Goal: Task Accomplishment & Management: Complete application form

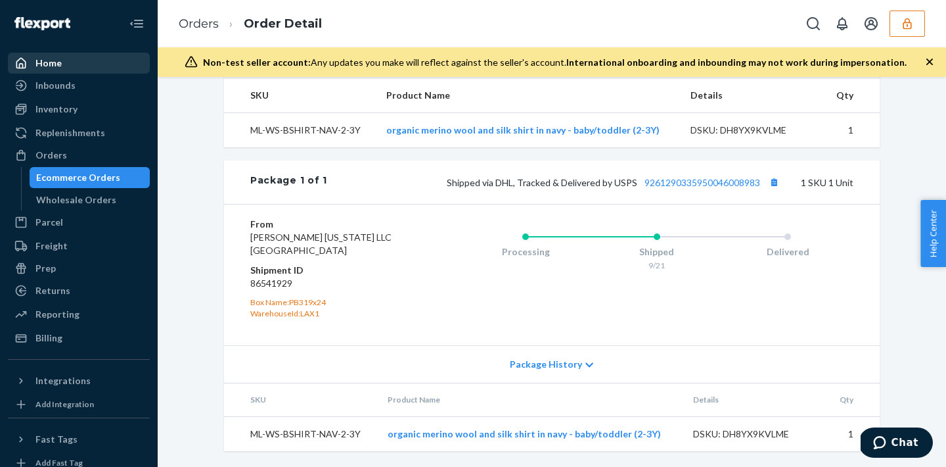
click at [64, 72] on div "Home" at bounding box center [78, 63] width 139 height 18
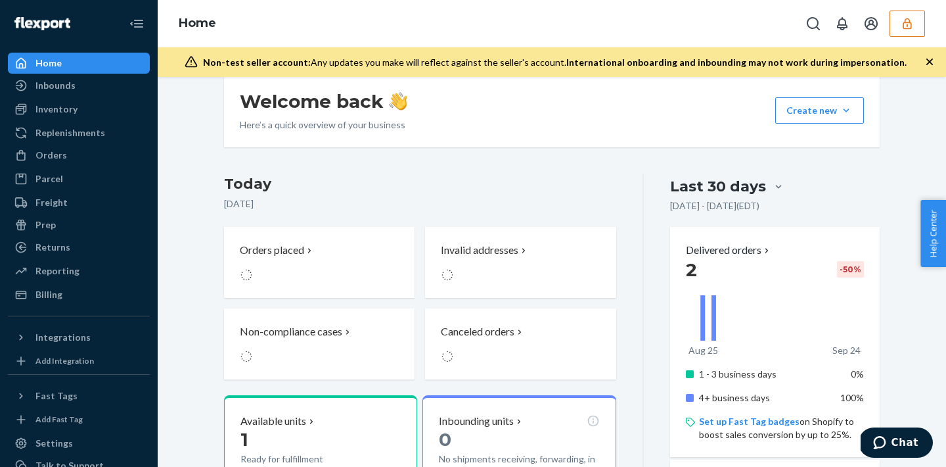
scroll to position [220, 0]
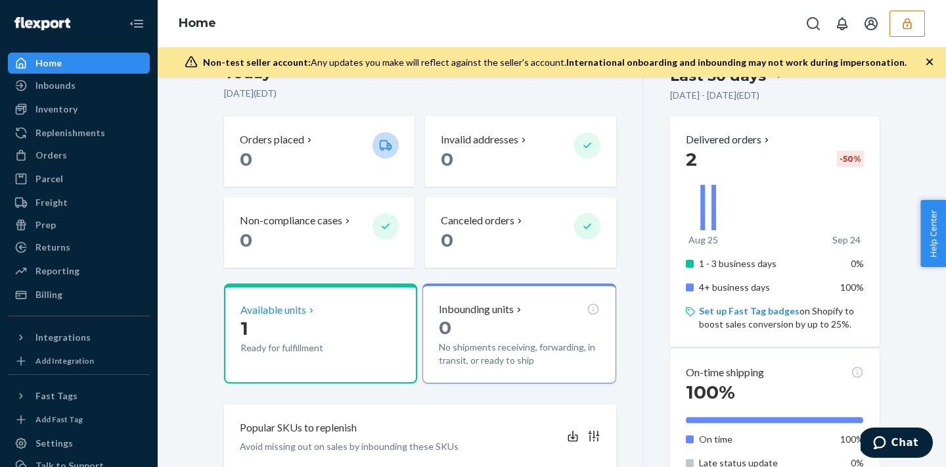
click at [321, 326] on p "1" at bounding box center [301, 328] width 122 height 24
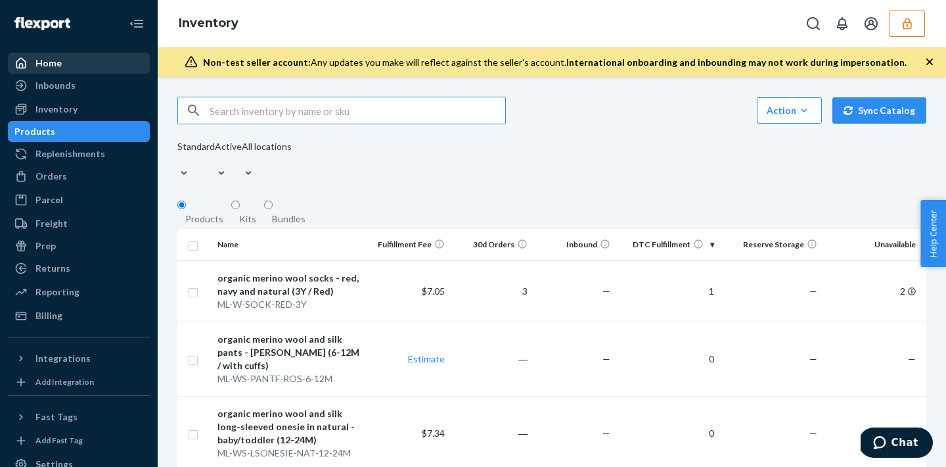
click at [43, 71] on div "Home" at bounding box center [78, 63] width 139 height 18
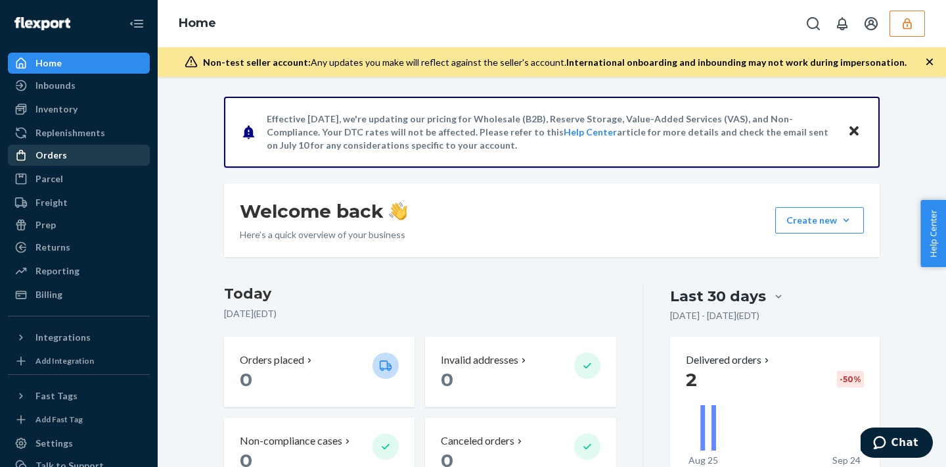
click at [99, 156] on div "Orders" at bounding box center [78, 155] width 139 height 18
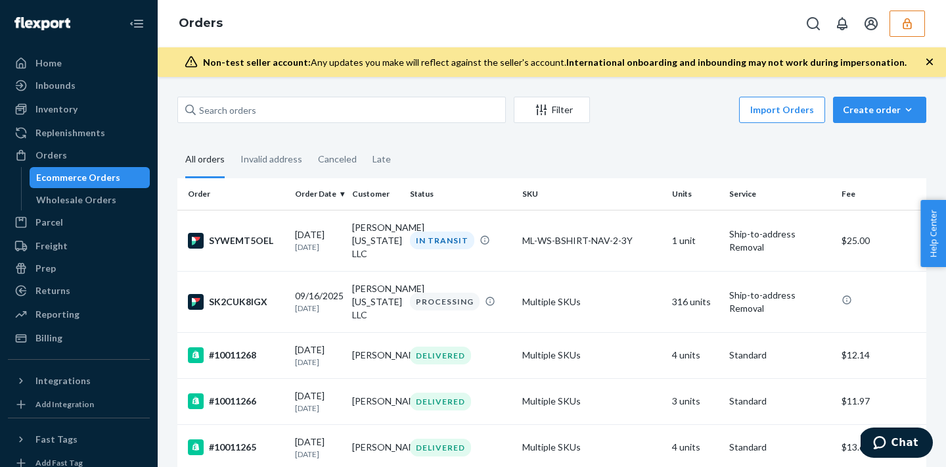
click at [68, 121] on ul "Home Inbounds Shipping Plans Problems Inventory Products Replenishments Orders …" at bounding box center [79, 201] width 142 height 296
click at [872, 116] on button "Create order Ecommerce order Removal order" at bounding box center [879, 110] width 93 height 26
click at [865, 139] on button "Ecommerce order" at bounding box center [856, 125] width 117 height 28
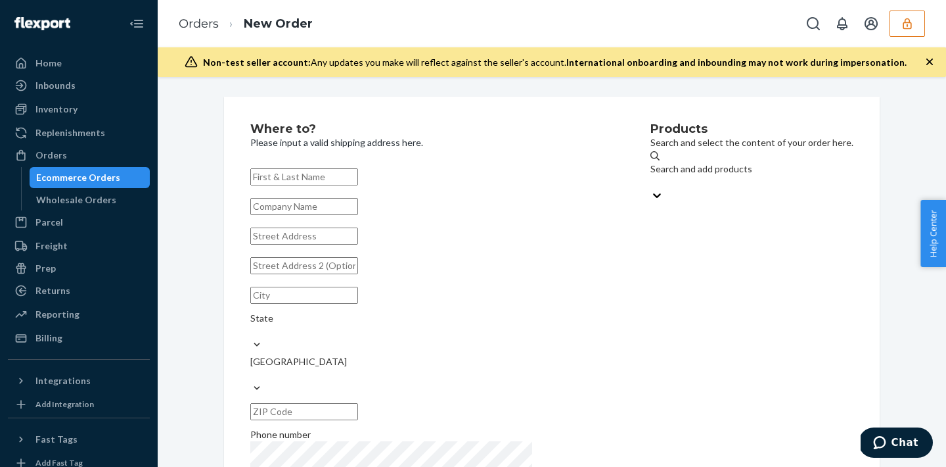
paste input "Lila New York LLC"
type input "Lila New York LLC"
click at [358, 212] on input "text" at bounding box center [304, 206] width 108 height 17
paste input "efulfillmentservice 807 Airport Access"
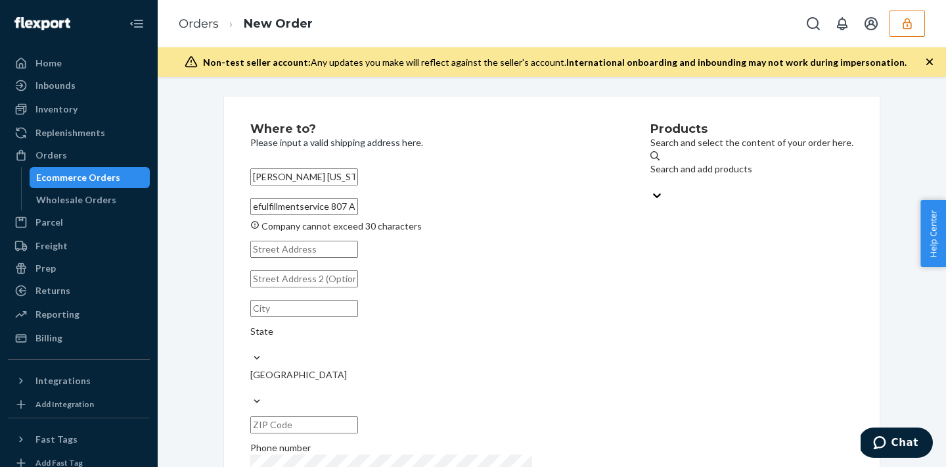
drag, startPoint x: 334, startPoint y: 214, endPoint x: 411, endPoint y: 218, distance: 76.3
click at [358, 215] on input "efulfillmentservice 807 Airport Access" at bounding box center [304, 206] width 108 height 17
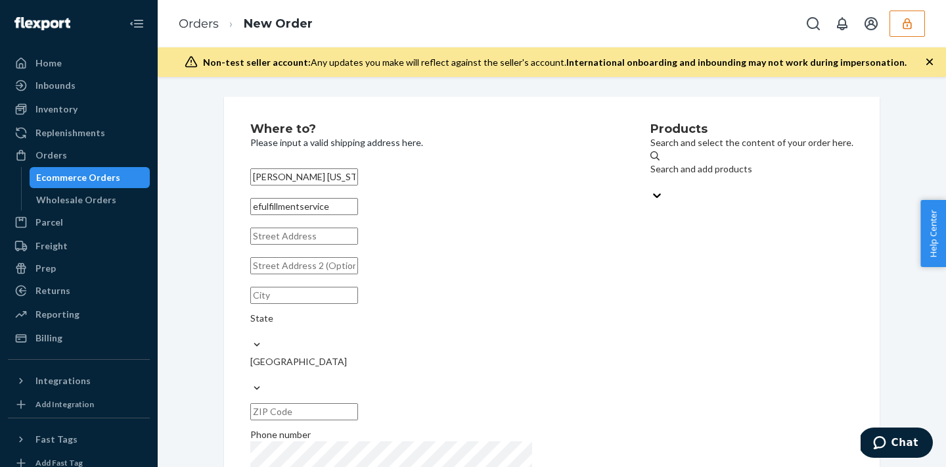
type input "efulfillmentservice"
click at [355, 244] on input "text" at bounding box center [304, 235] width 108 height 17
paste input "807 Airport Access Rd"
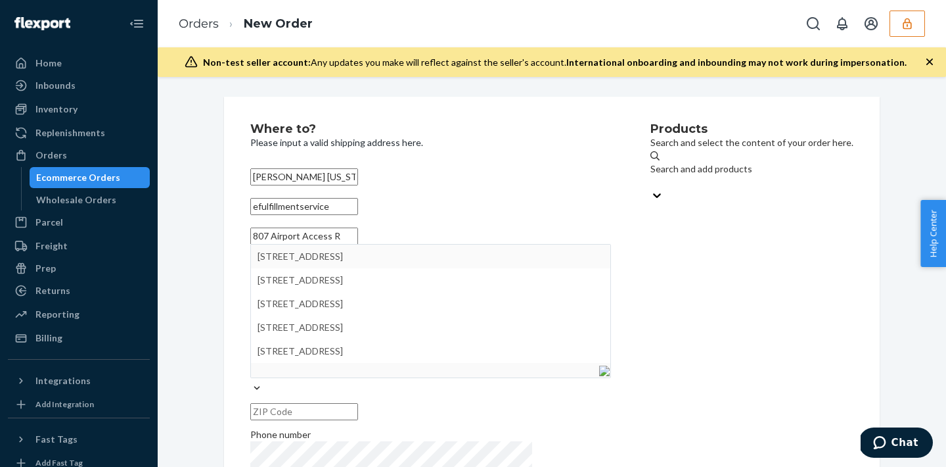
type input "807 Airport Access R"
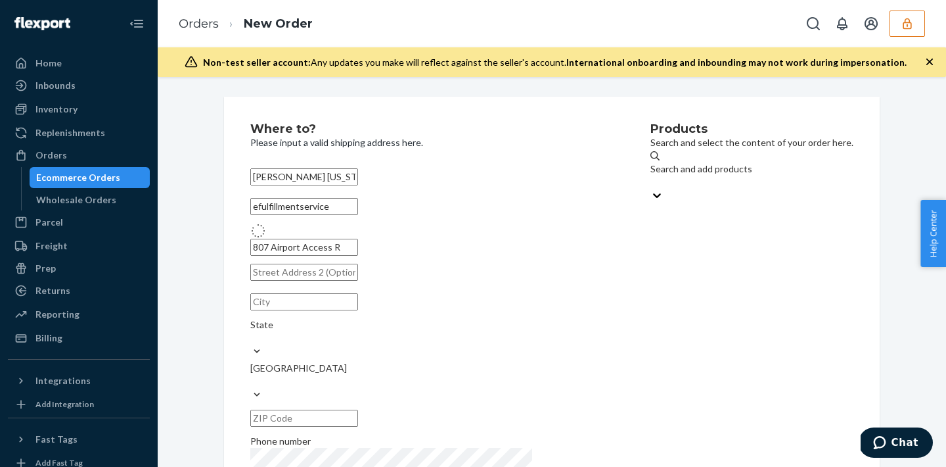
type input "Traverse City"
type input "49686"
type input "807 Airport Access Rd"
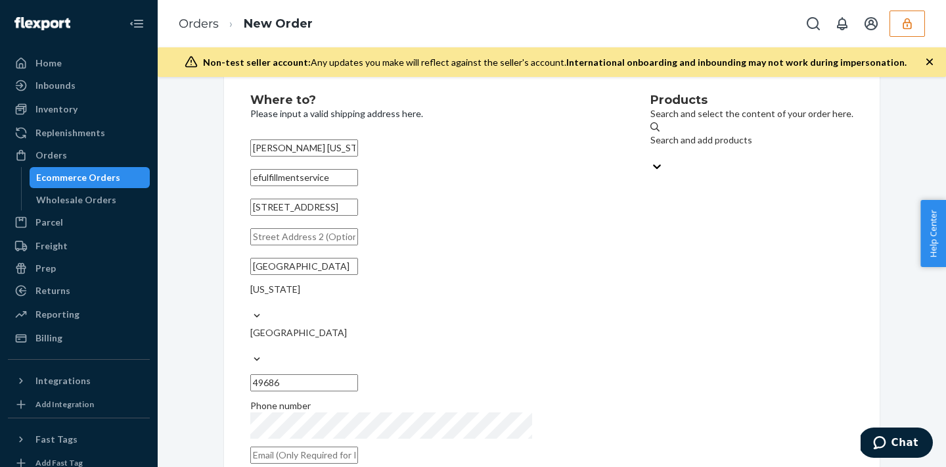
scroll to position [35, 0]
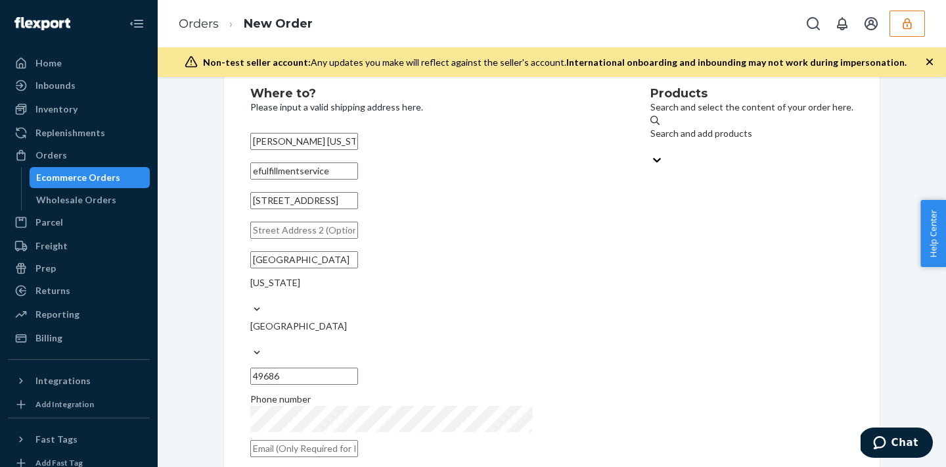
click at [651, 144] on div "Search and add products" at bounding box center [752, 140] width 203 height 26
click at [651, 144] on input "Search and add products" at bounding box center [651, 146] width 1 height 13
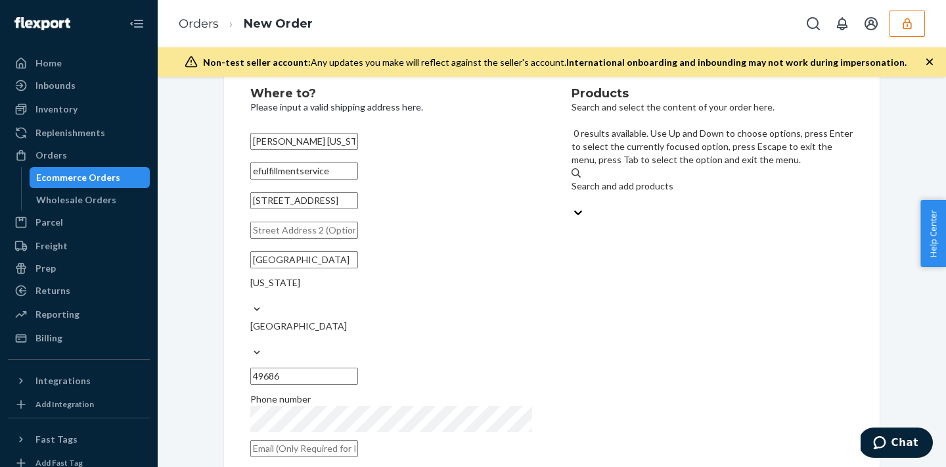
type input "D"
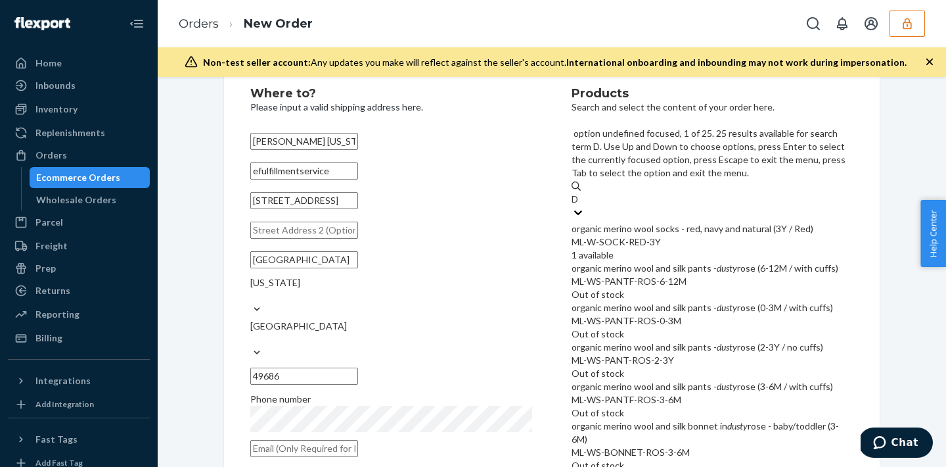
click at [712, 222] on div "organic merino wool socks - red, navy and natural (3Y / Red) ML-W-SOCK-RED-3Y 1…" at bounding box center [713, 241] width 282 height 39
click at [580, 200] on input "D" at bounding box center [576, 199] width 9 height 13
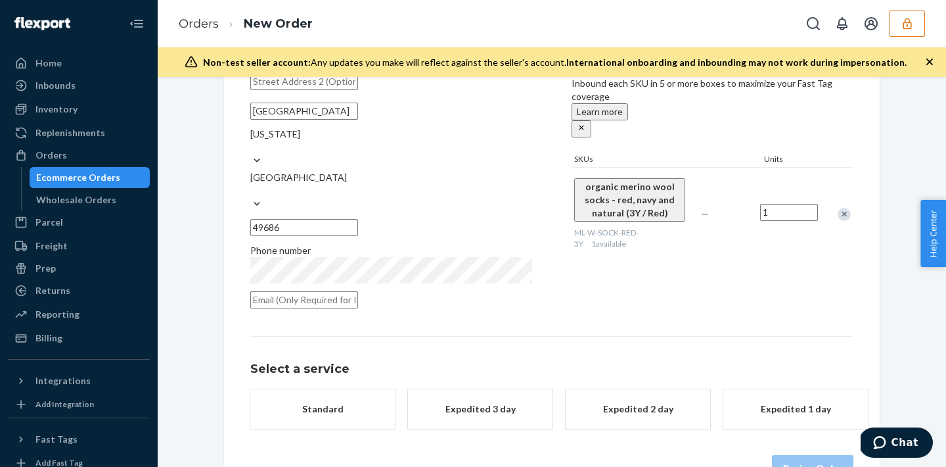
scroll to position [200, 0]
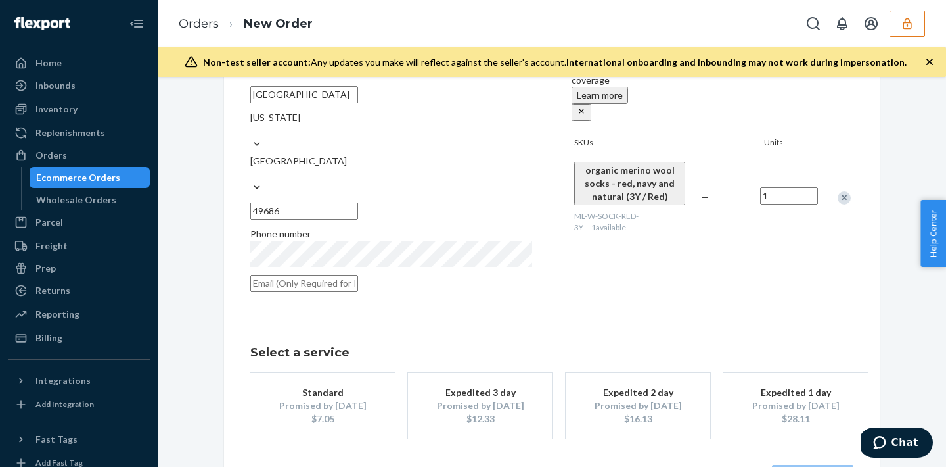
click at [346, 412] on div "$7.05" at bounding box center [322, 418] width 105 height 13
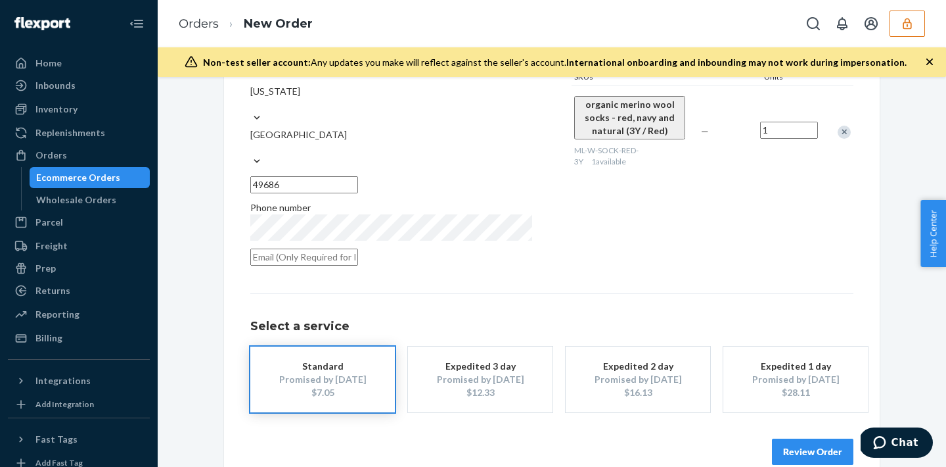
scroll to position [0, 0]
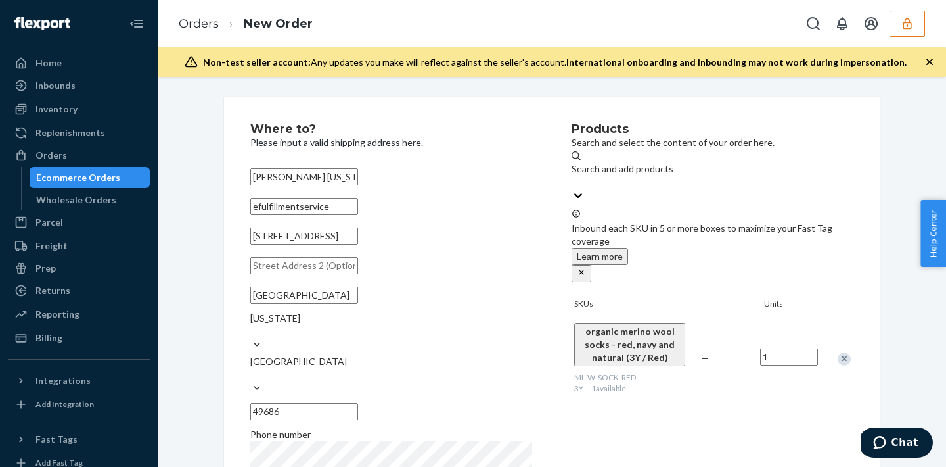
click at [643, 170] on div "Search and add products" at bounding box center [713, 168] width 282 height 13
click at [573, 175] on input "Search and add products" at bounding box center [572, 181] width 1 height 13
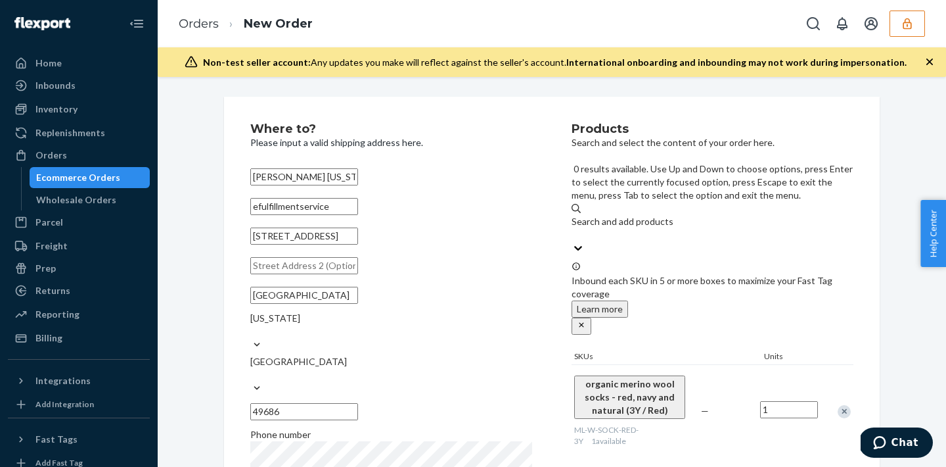
type input "d"
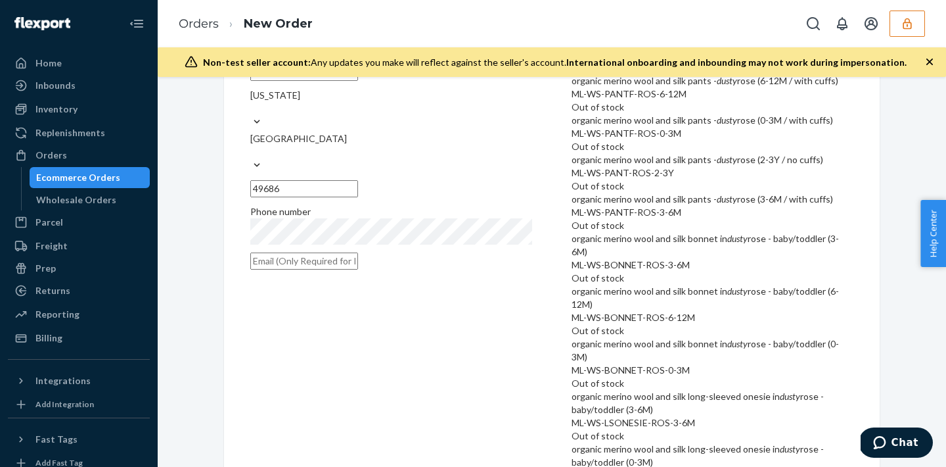
scroll to position [227, 0]
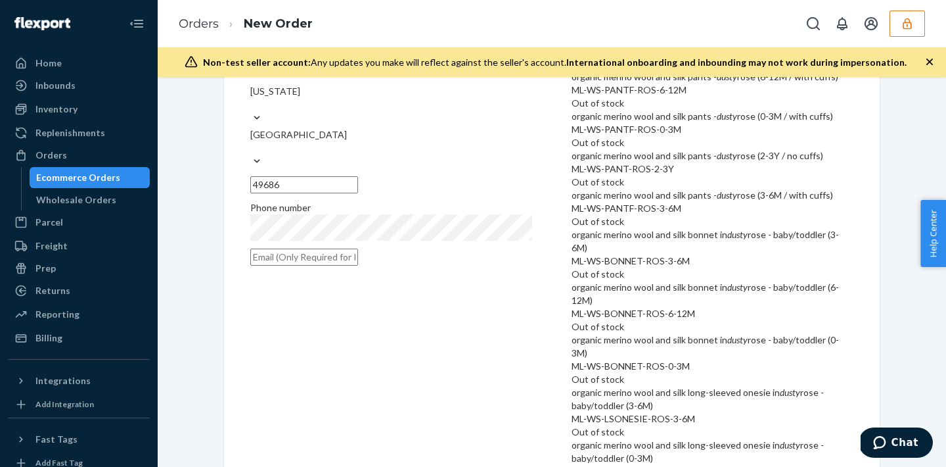
type input "D"
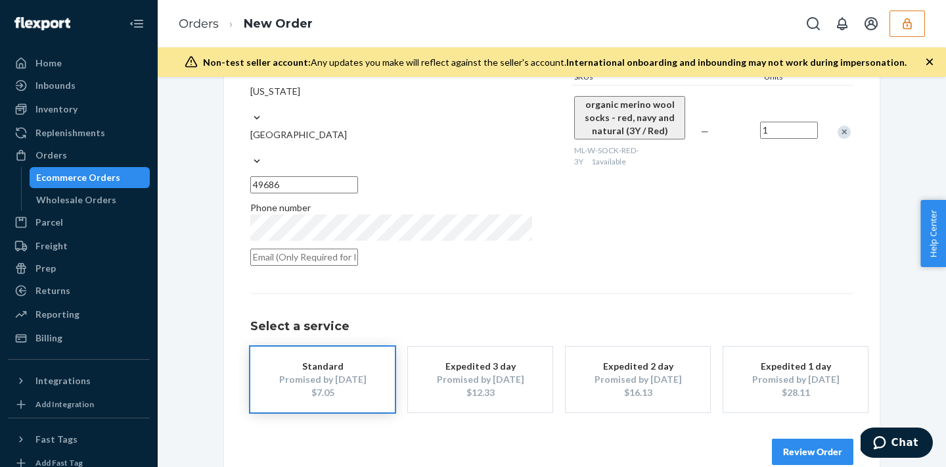
click at [823, 438] on button "Review Order" at bounding box center [812, 451] width 81 height 26
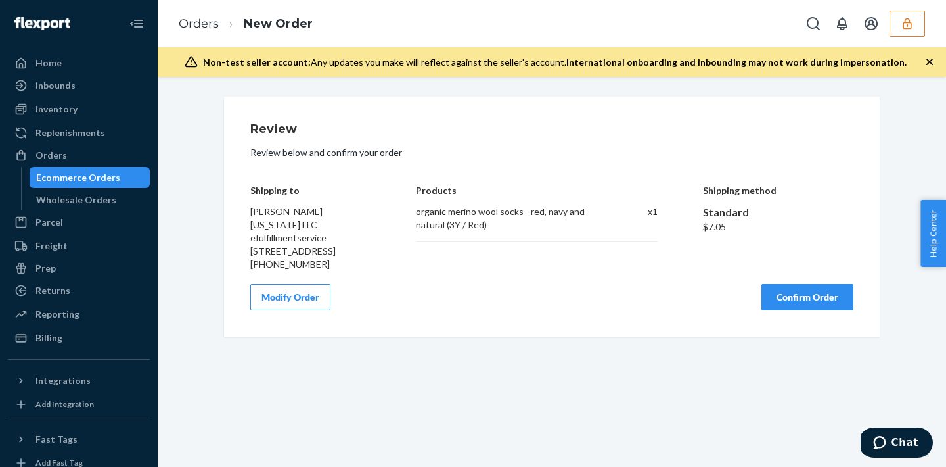
click at [812, 304] on button "Confirm Order" at bounding box center [808, 297] width 92 height 26
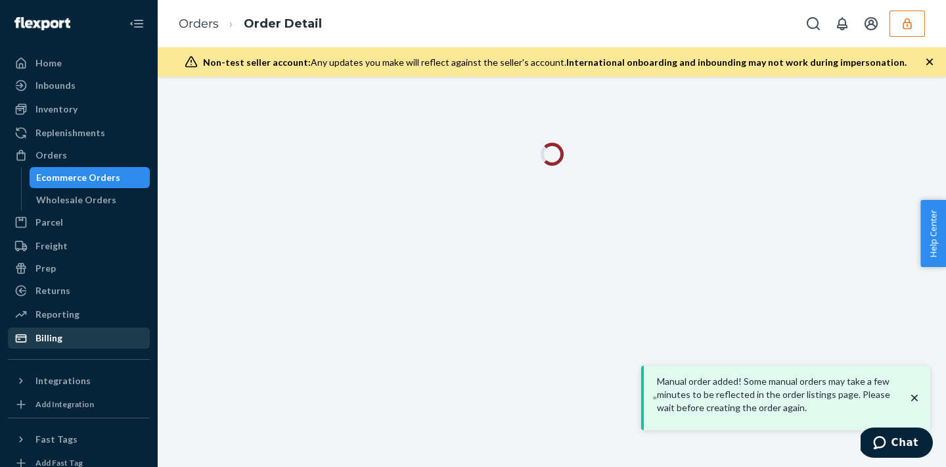
click at [92, 343] on div "Billing" at bounding box center [78, 338] width 139 height 18
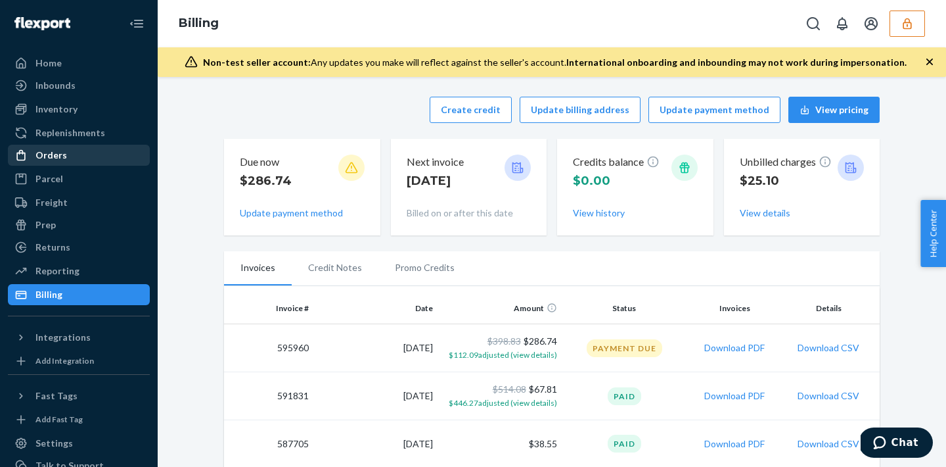
click at [49, 155] on div "Orders" at bounding box center [51, 154] width 32 height 13
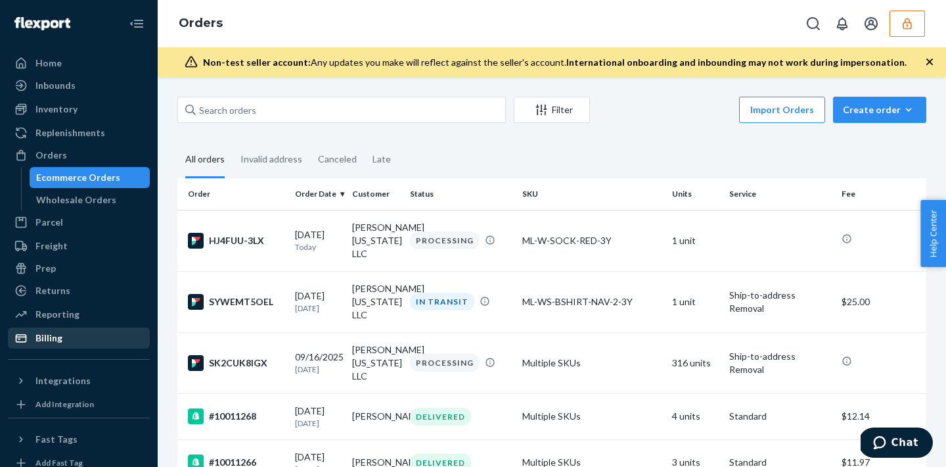
click at [55, 329] on div "Billing" at bounding box center [78, 338] width 139 height 18
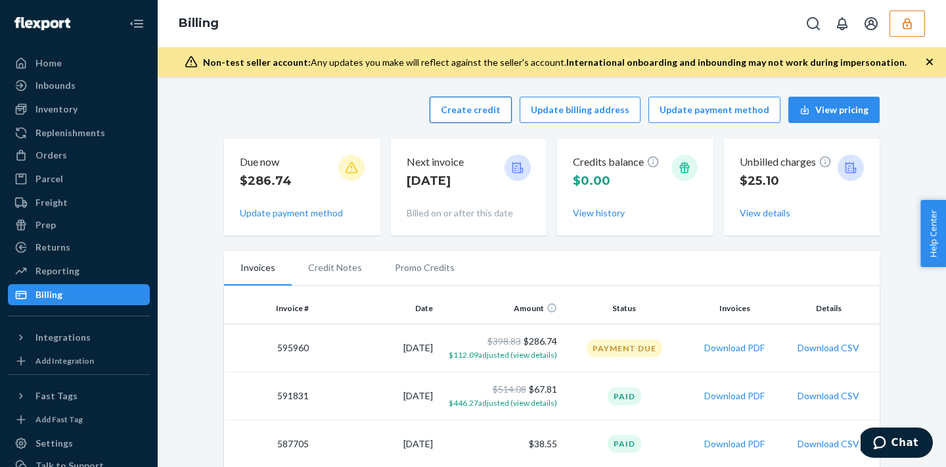
click at [495, 113] on button "Create credit" at bounding box center [471, 110] width 82 height 26
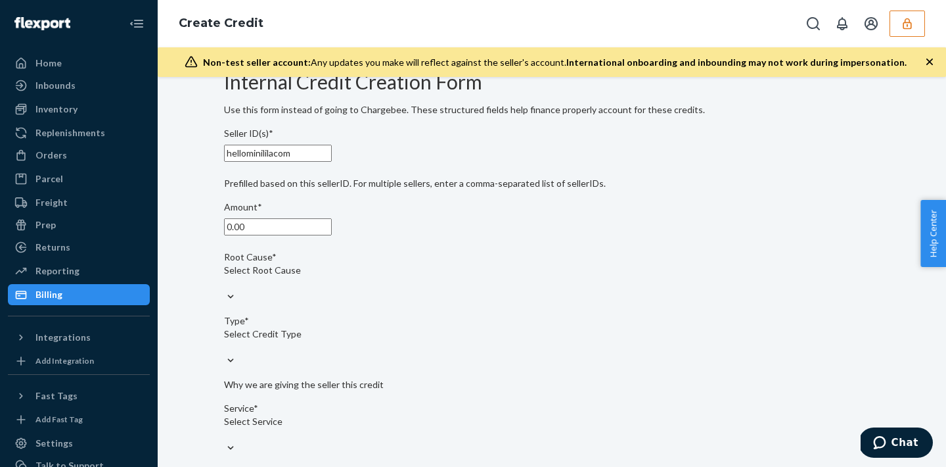
scroll to position [26, 0]
click at [283, 235] on input "0.00" at bounding box center [278, 225] width 108 height 17
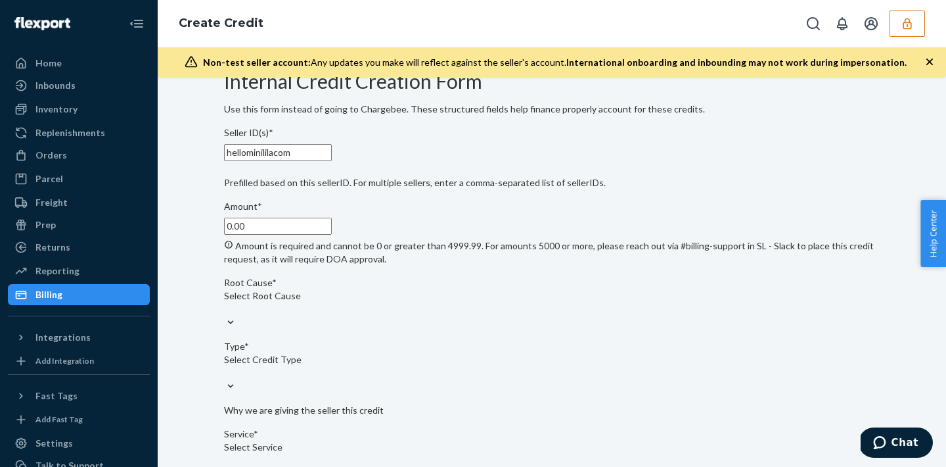
click at [281, 235] on input "0.00" at bounding box center [278, 225] width 108 height 17
type input "0"
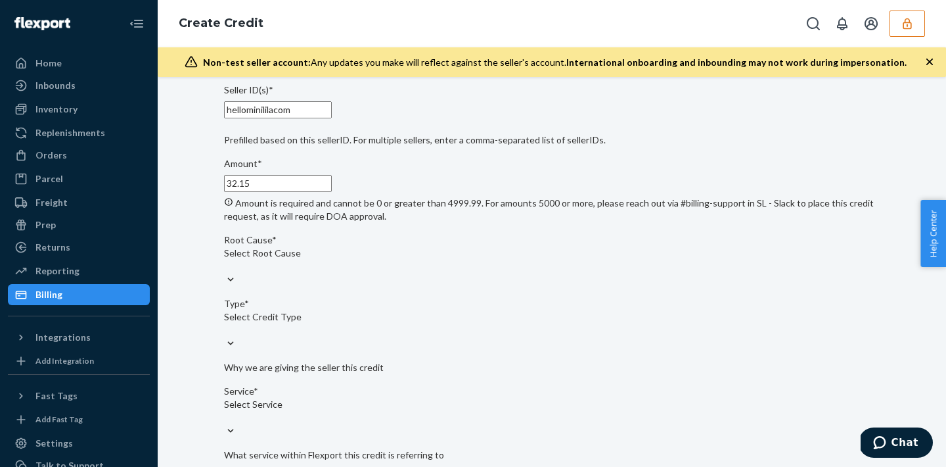
scroll to position [76, 0]
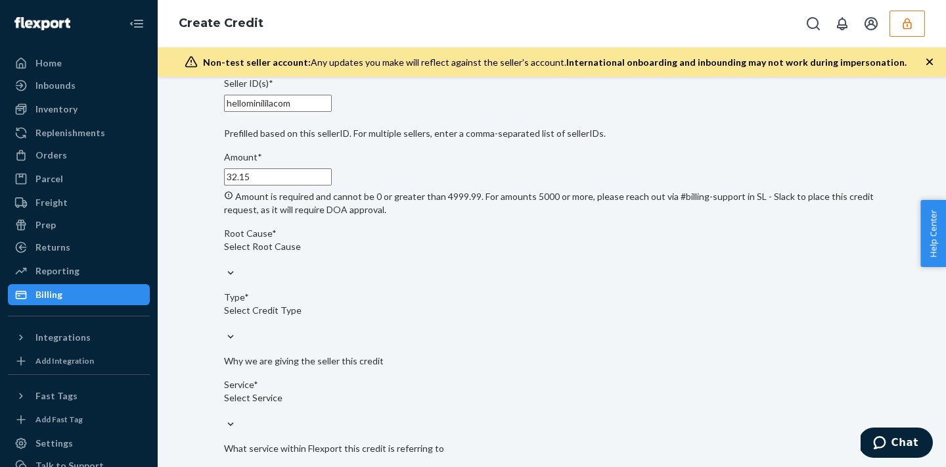
type input "32.15"
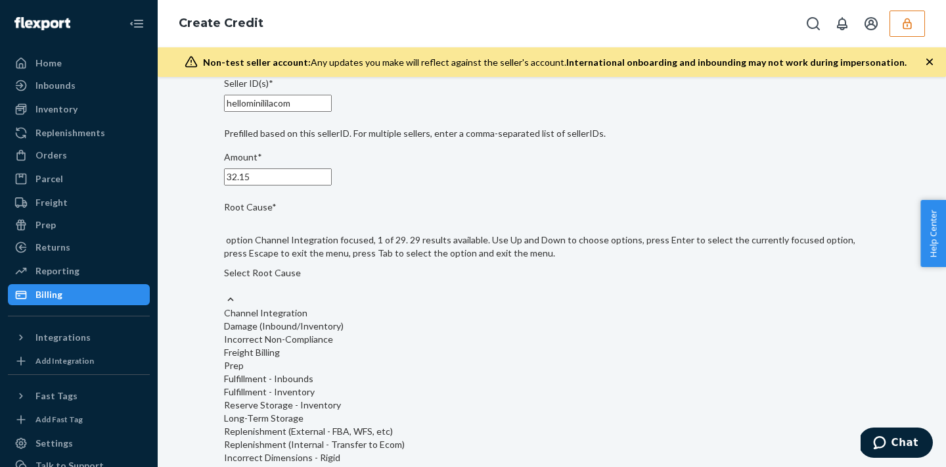
click at [287, 303] on div "option Channel Integration focused, 1 of 29. 29 results available. Use Up and D…" at bounding box center [552, 451] width 656 height 474
click at [225, 292] on input "Root Cause* option Channel Integration focused, 1 of 29. 29 results available. …" at bounding box center [224, 285] width 1 height 13
click at [225, 292] on input "Root Cause* option Removals - Short ship focused, 25 of 29. 29 results availabl…" at bounding box center [224, 285] width 1 height 13
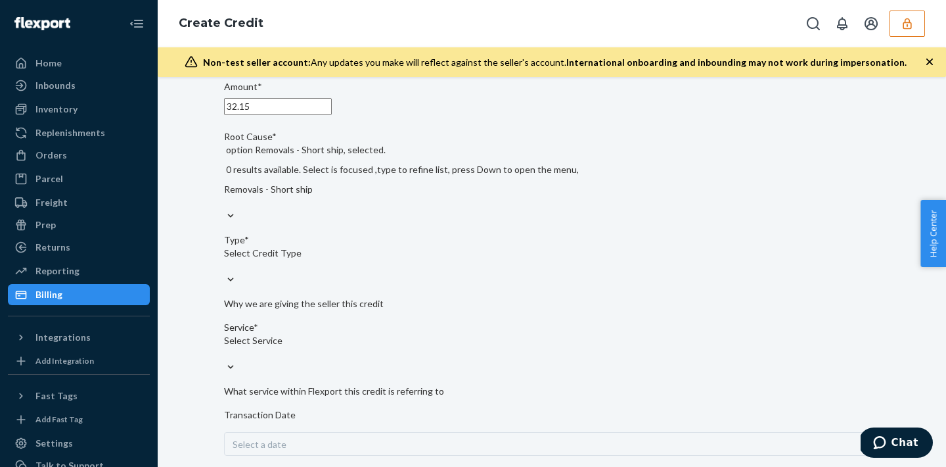
scroll to position [147, 0]
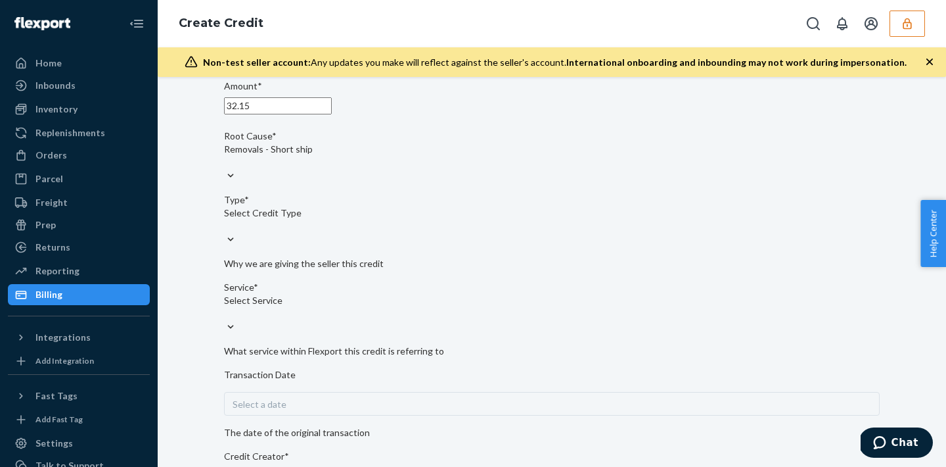
click at [312, 261] on div "Seller ID(s)* hellominililacom Prefilled based on this sellerID. For multiple s…" at bounding box center [552, 388] width 656 height 775
click at [311, 219] on div "Select Credit Type" at bounding box center [552, 212] width 656 height 13
click at [225, 233] on input "Type* Select Credit Type" at bounding box center [224, 225] width 1 height 13
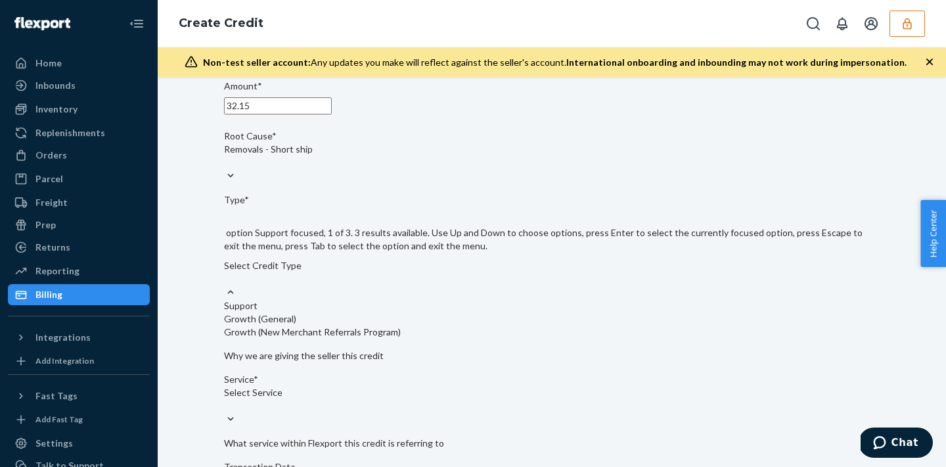
click at [309, 299] on div "Support" at bounding box center [552, 305] width 656 height 13
click at [225, 285] on input "Type* option Support focused, 1 of 3. 3 results available. Use Up and Down to c…" at bounding box center [224, 278] width 1 height 13
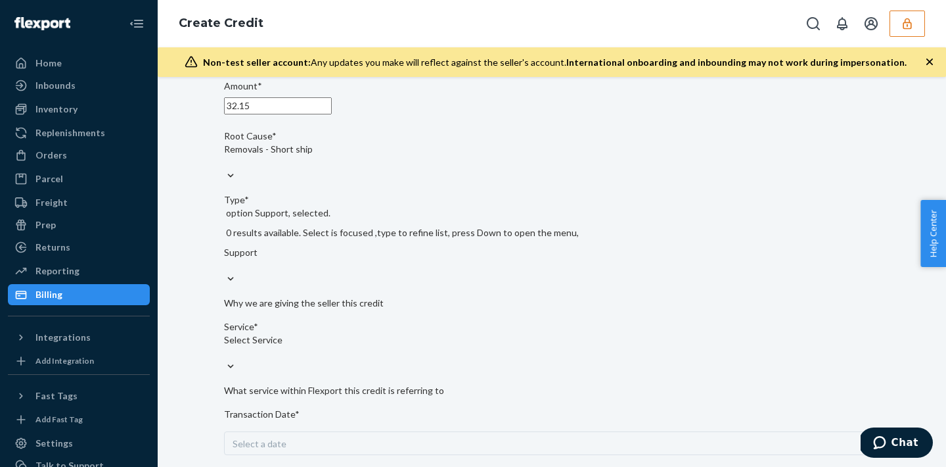
click at [309, 333] on div "Select Service" at bounding box center [552, 339] width 656 height 13
click at [225, 346] on input "Service* Select Service" at bounding box center [224, 352] width 1 height 13
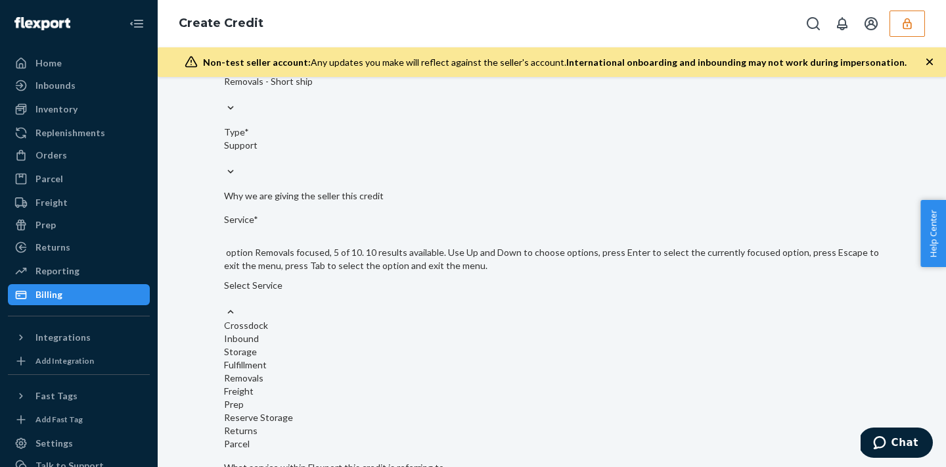
scroll to position [3, 0]
click at [298, 376] on div "Removals" at bounding box center [552, 377] width 656 height 13
click at [225, 305] on input "Service* option Removals focused, 5 of 10. 10 results available. Use Up and Dow…" at bounding box center [224, 298] width 1 height 13
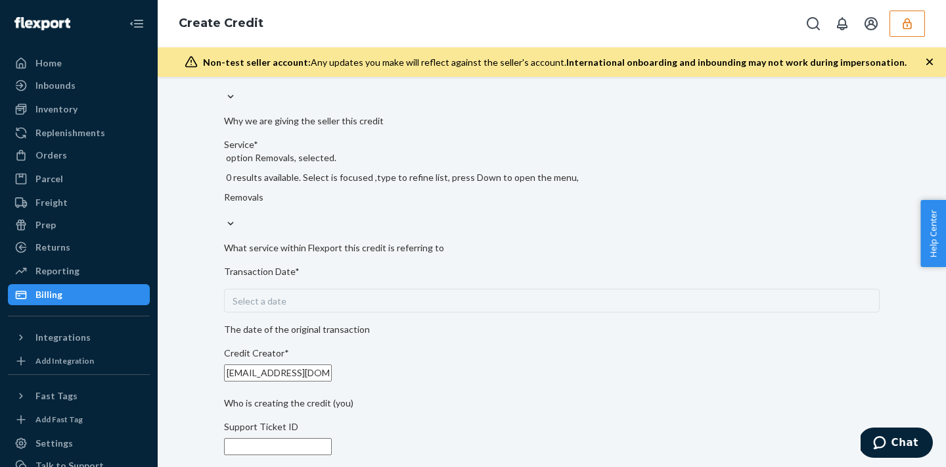
scroll to position [290, 0]
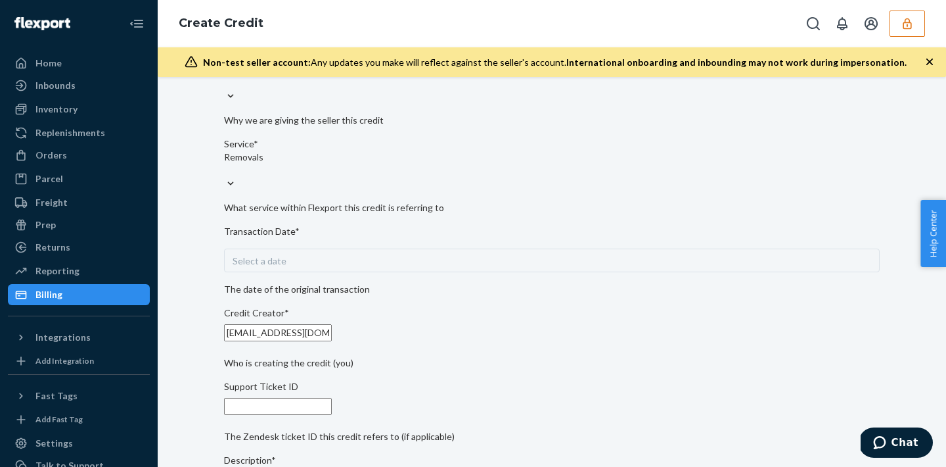
click at [306, 266] on div "Select a date" at bounding box center [552, 260] width 656 height 24
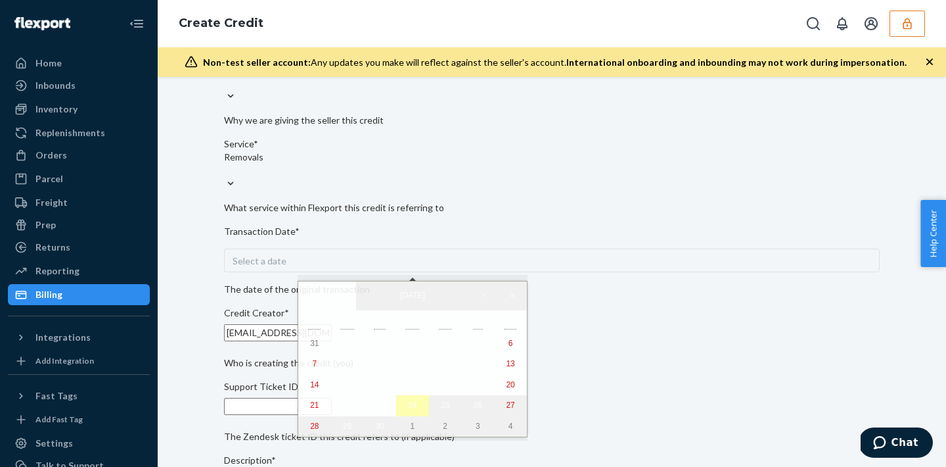
click at [396, 403] on button "24" at bounding box center [412, 405] width 33 height 21
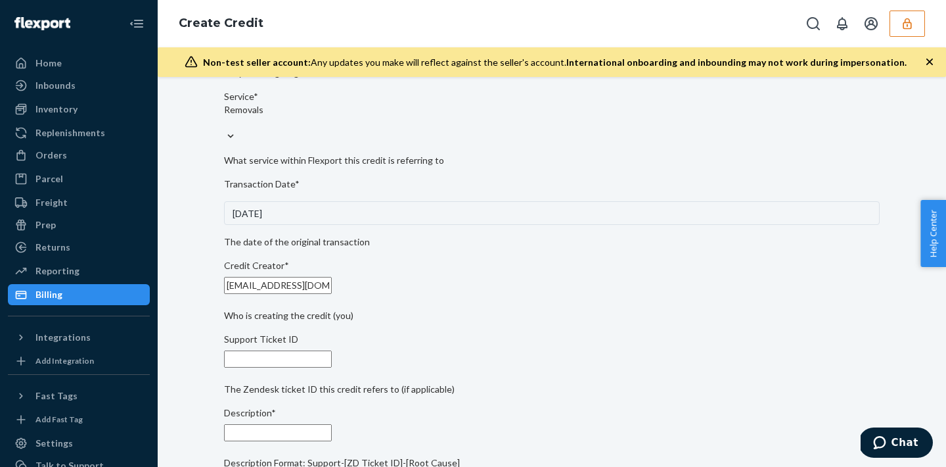
scroll to position [351, 0]
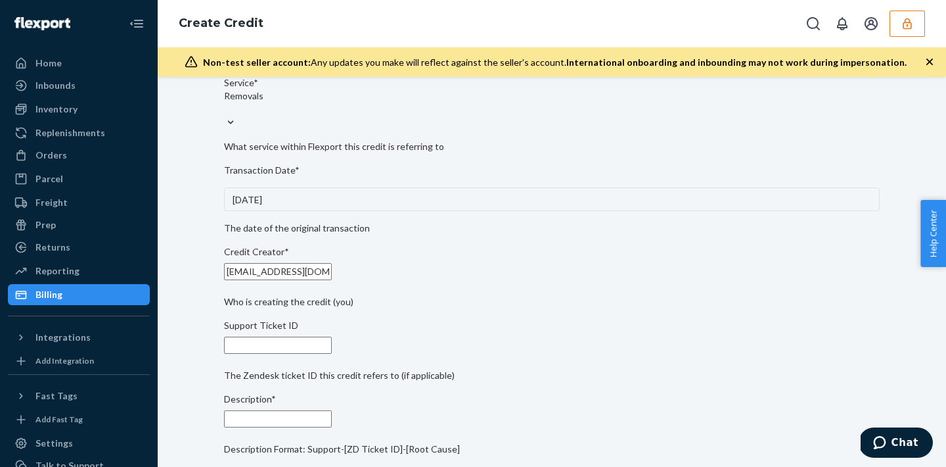
click at [332, 339] on input "Support Ticket ID" at bounding box center [278, 344] width 108 height 17
paste input "821067"
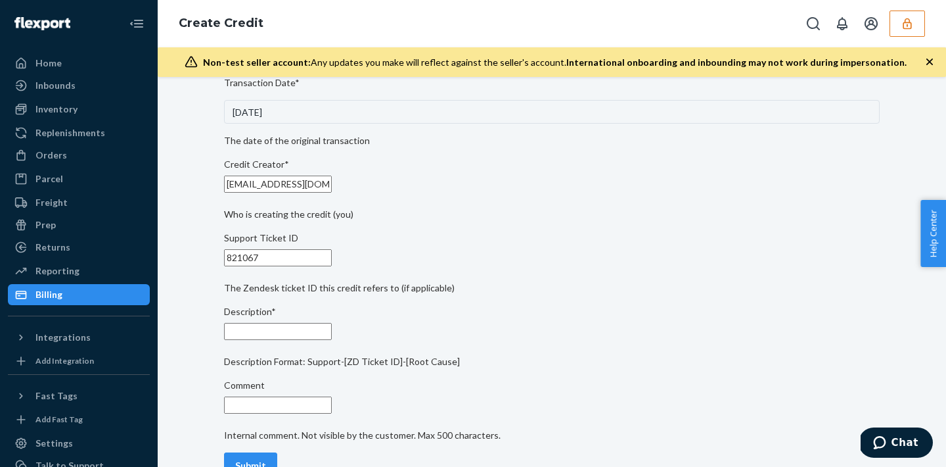
scroll to position [470, 0]
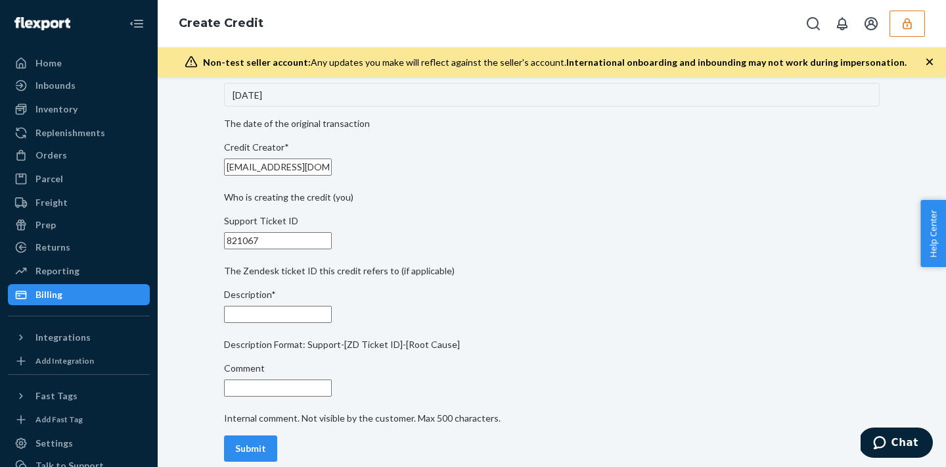
type input "821067"
click at [302, 306] on input "Description*" at bounding box center [278, 314] width 108 height 17
paste input "821067"
type input "support-821067-removals -short shipped"
click at [303, 379] on input "Comment" at bounding box center [278, 387] width 108 height 17
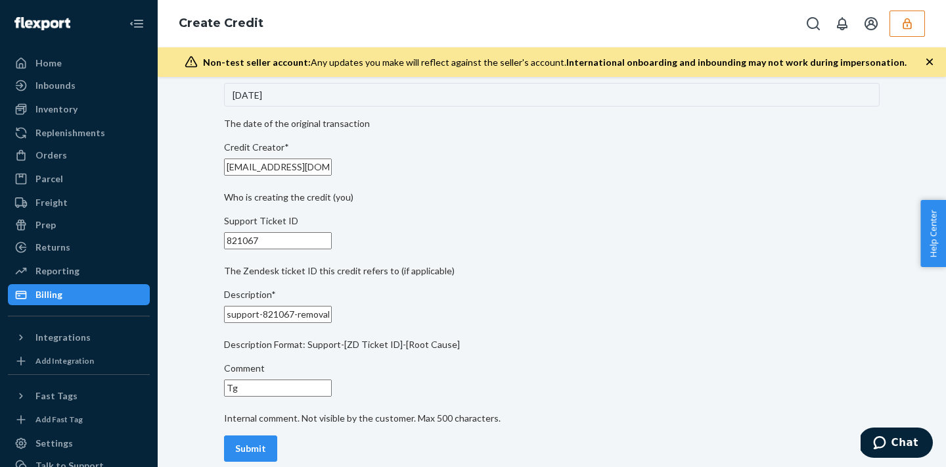
type input "T"
type input "we short shipped their removal."
click at [274, 446] on div "Seller ID(s)* hellominililacom Prefilled based on this sellerID. For multiple s…" at bounding box center [552, 79] width 656 height 775
click at [277, 435] on button "Submit" at bounding box center [250, 448] width 53 height 26
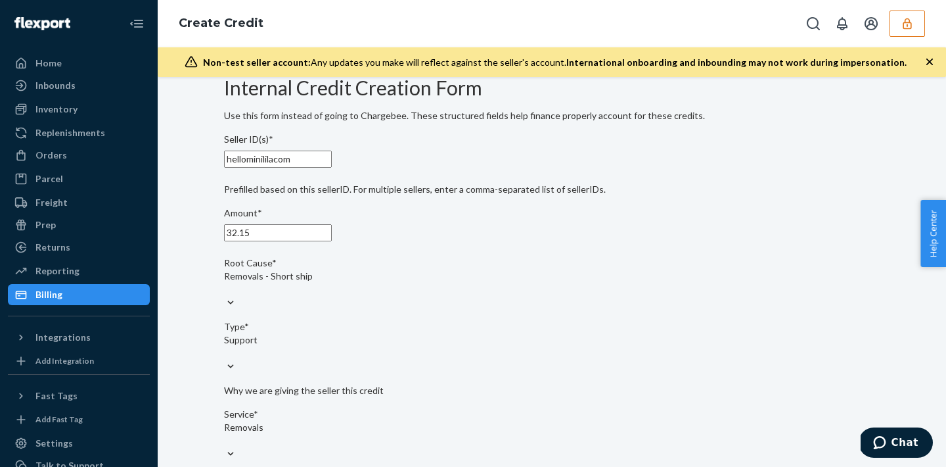
scroll to position [18, 0]
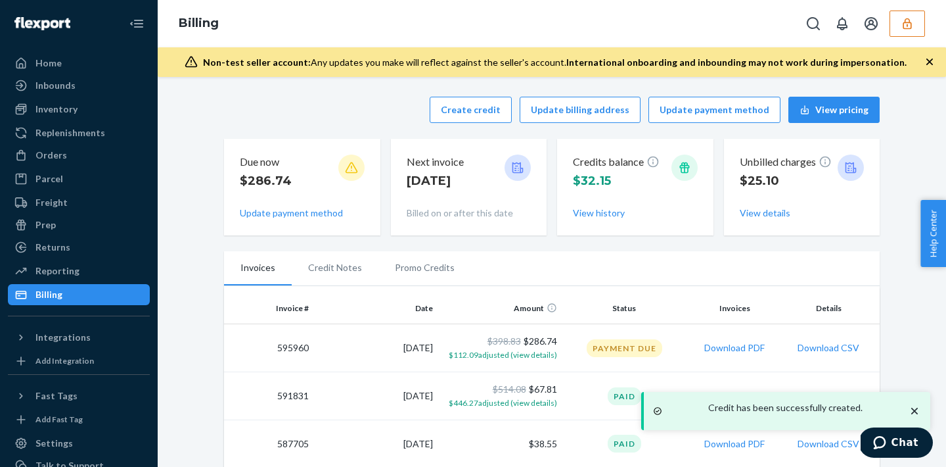
scroll to position [11, 0]
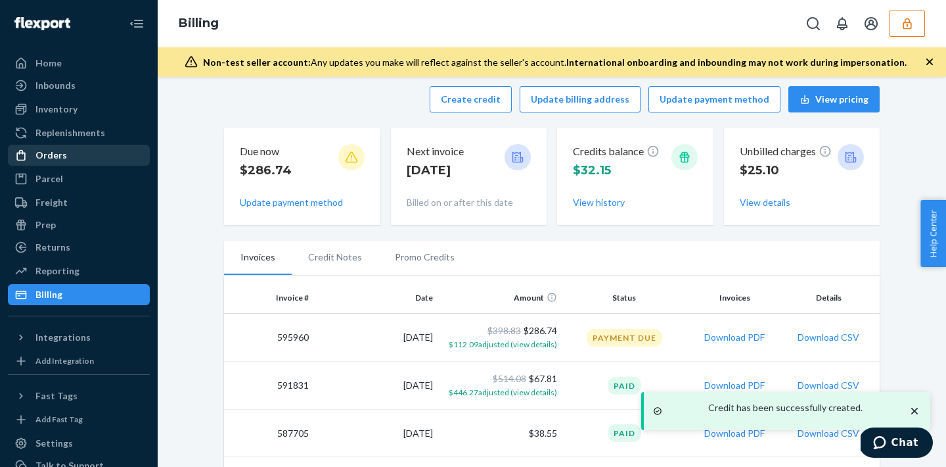
click at [91, 152] on div "Orders" at bounding box center [78, 155] width 139 height 18
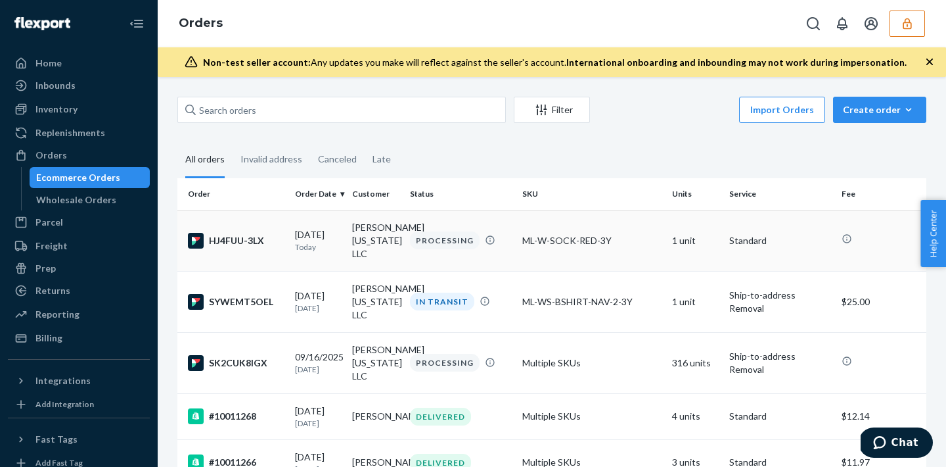
click at [401, 248] on td "Lila New York LLC" at bounding box center [375, 240] width 57 height 61
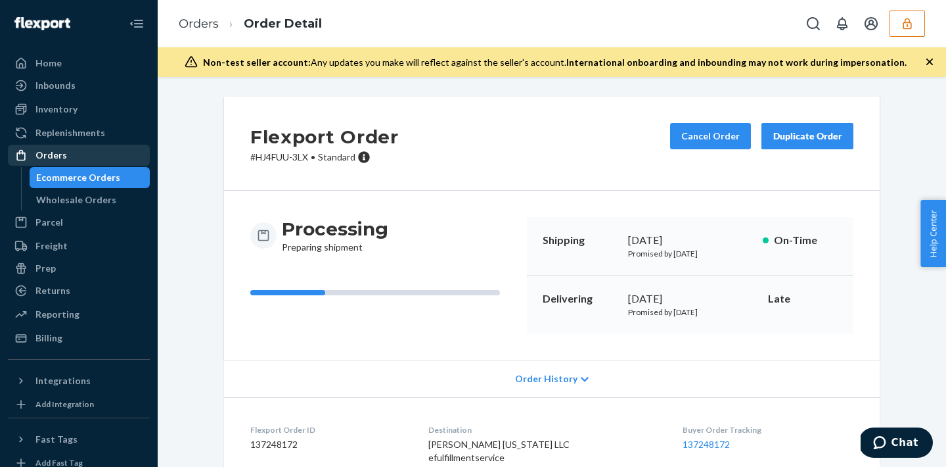
click at [80, 161] on div "Orders" at bounding box center [78, 155] width 139 height 18
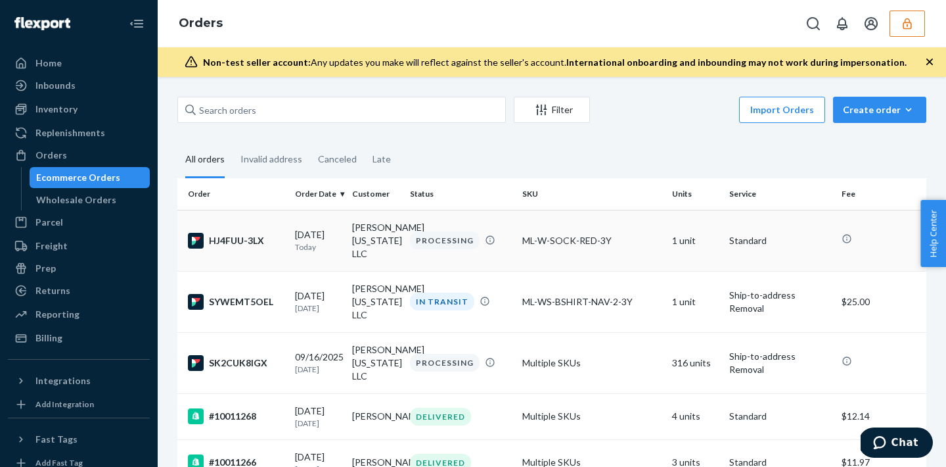
click at [526, 234] on div "ML-W-SOCK-RED-3Y" at bounding box center [591, 240] width 139 height 13
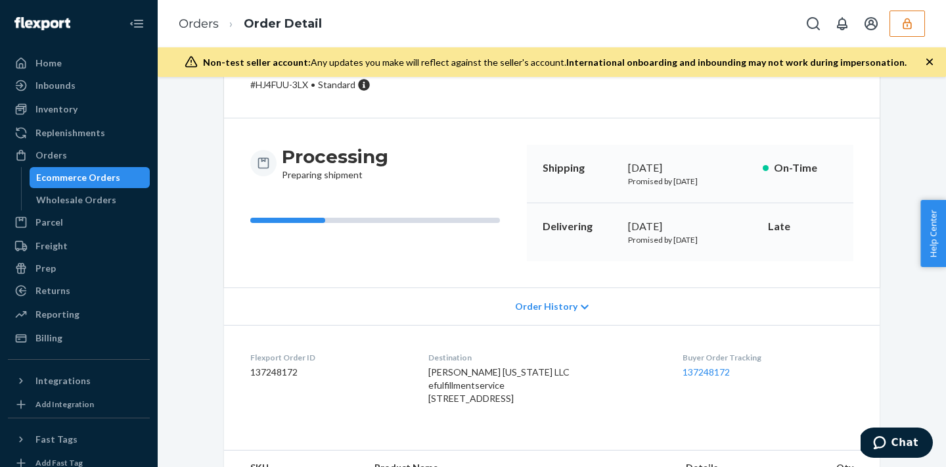
scroll to position [207, 0]
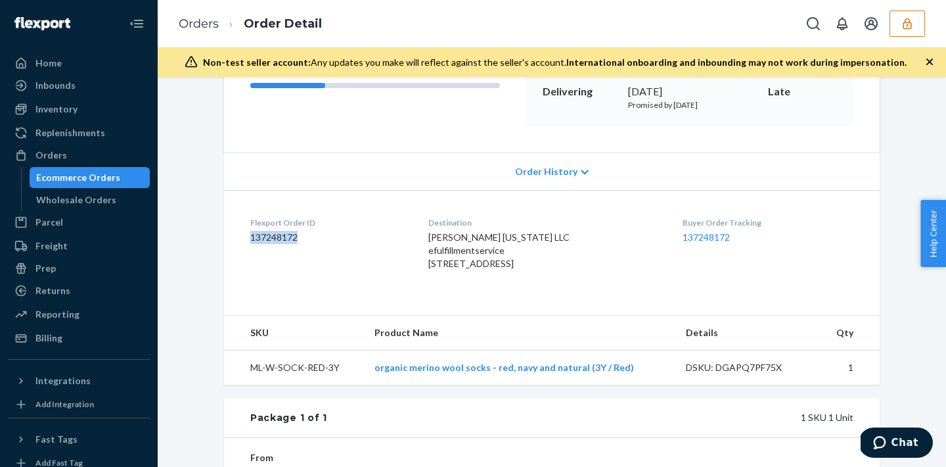
drag, startPoint x: 246, startPoint y: 239, endPoint x: 310, endPoint y: 240, distance: 64.4
click at [310, 240] on dl "Flexport Order ID 137248172 Destination Lila New York LLC efulfillmentservice 8…" at bounding box center [552, 246] width 656 height 112
copy dd "137248172"
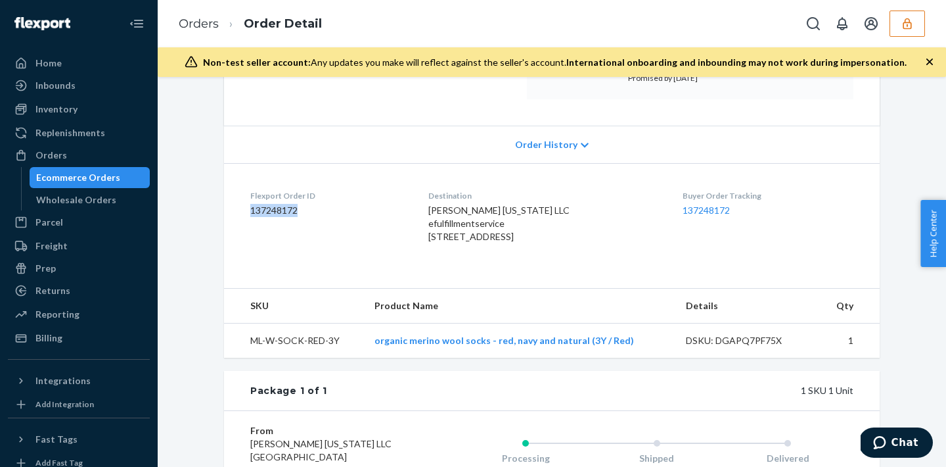
scroll to position [428, 0]
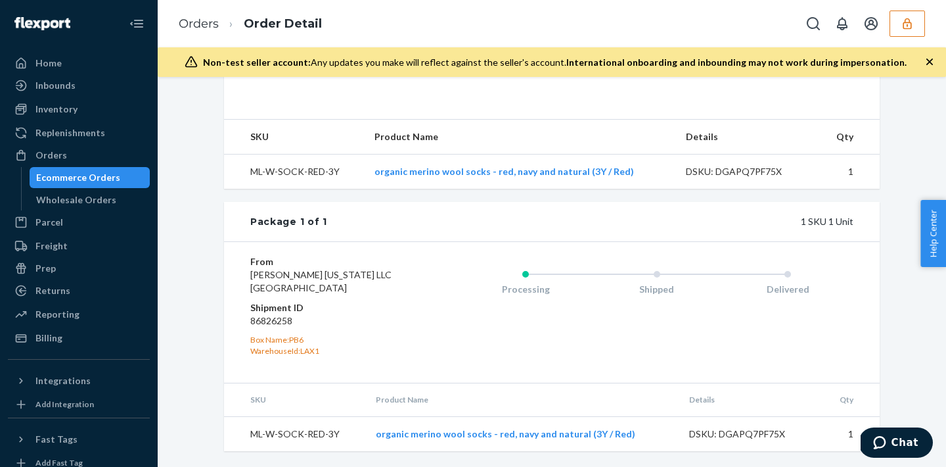
click at [915, 17] on button "button" at bounding box center [907, 24] width 35 height 26
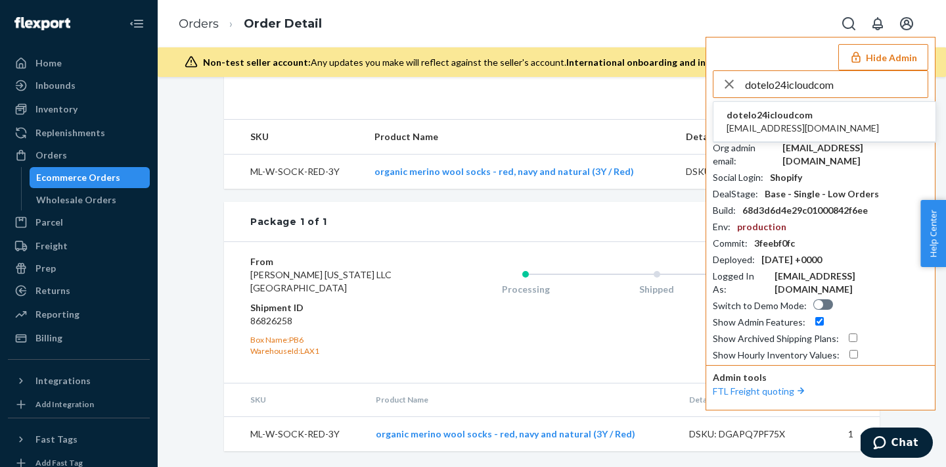
type input "dotelo24icloudcom"
click at [780, 110] on span "dotelo24icloudcom" at bounding box center [803, 114] width 152 height 13
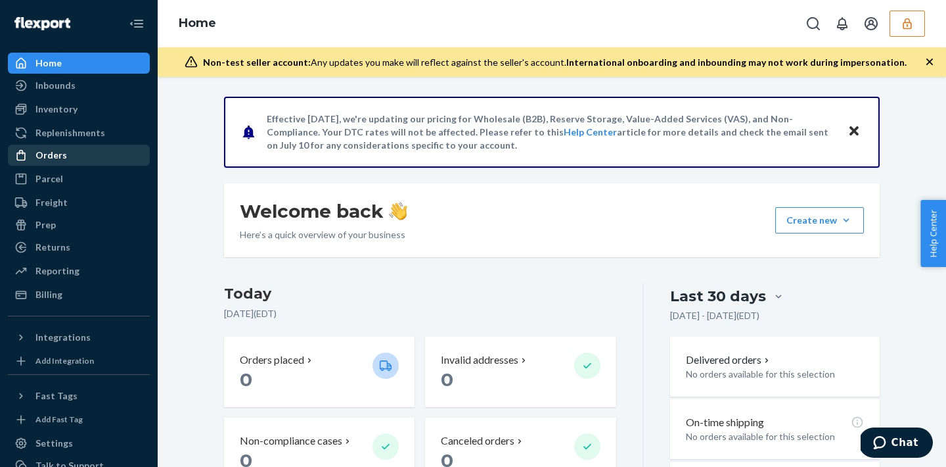
click at [66, 157] on div "Orders" at bounding box center [78, 155] width 139 height 18
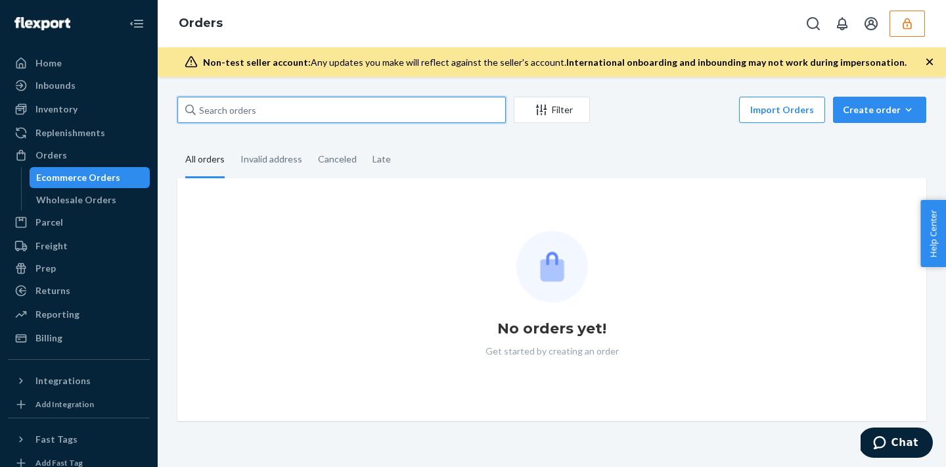
click at [235, 117] on input "text" at bounding box center [341, 110] width 329 height 26
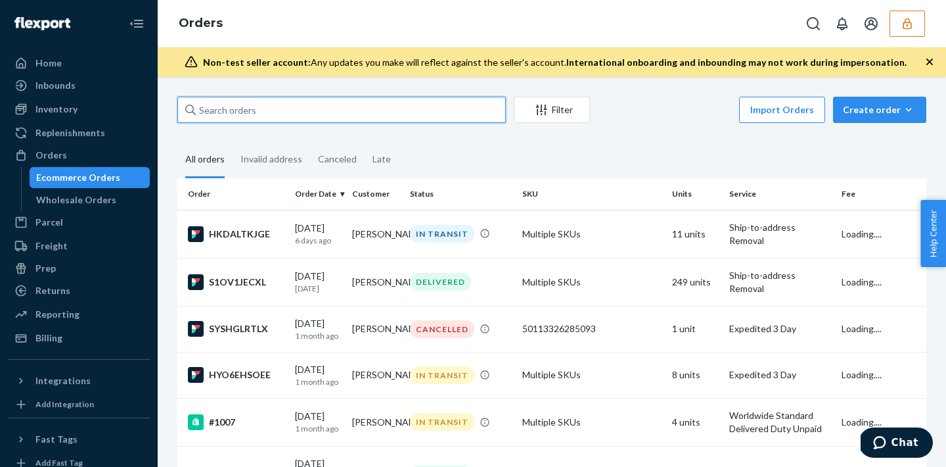
paste input "135925488"
type input "135925488"
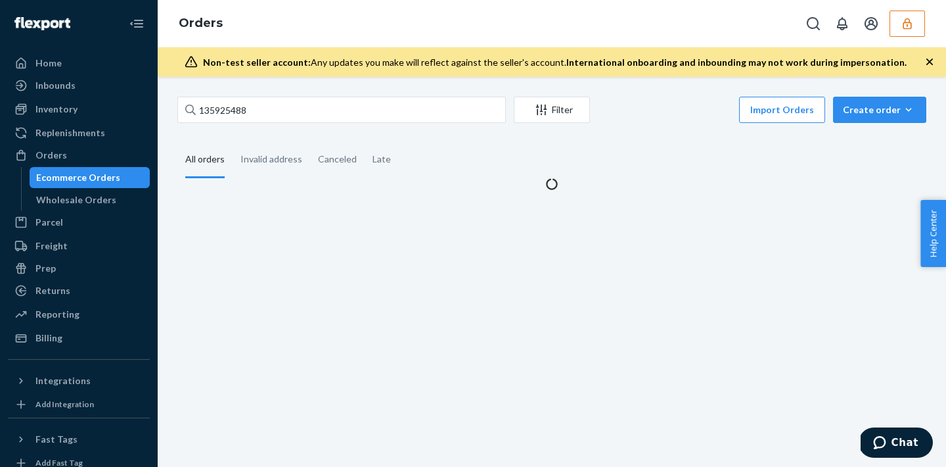
drag, startPoint x: 214, startPoint y: 95, endPoint x: 234, endPoint y: 134, distance: 43.5
click at [234, 134] on div "135925488 Filter Import Orders Create order Ecommerce order Removal order All o…" at bounding box center [552, 272] width 788 height 390
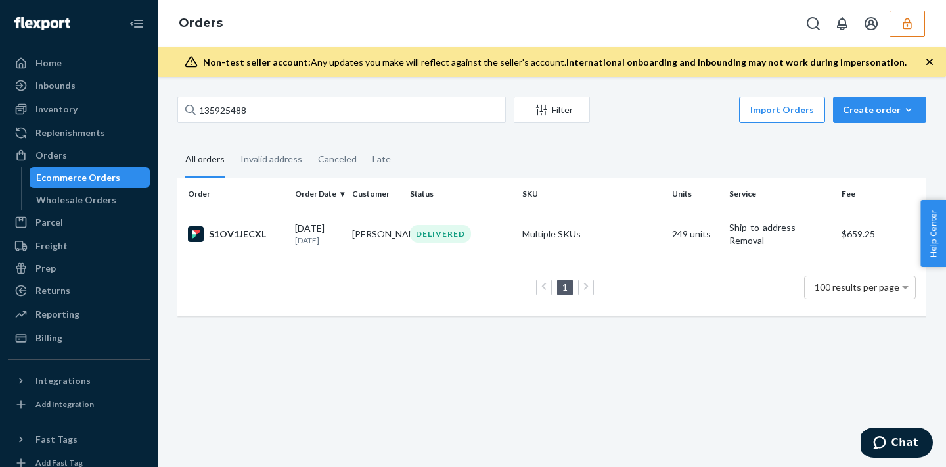
click at [455, 269] on div "1 100 results per page" at bounding box center [552, 287] width 728 height 42
click at [455, 252] on td "DELIVERED" at bounding box center [461, 234] width 112 height 48
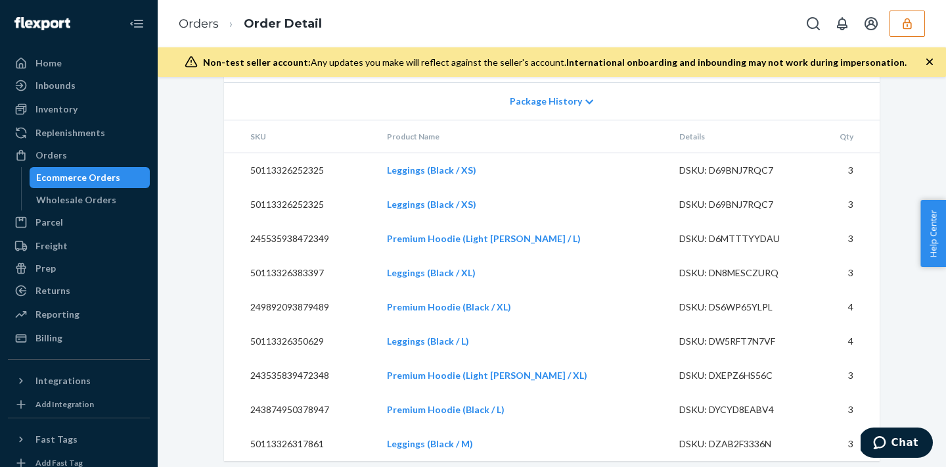
scroll to position [4092, 0]
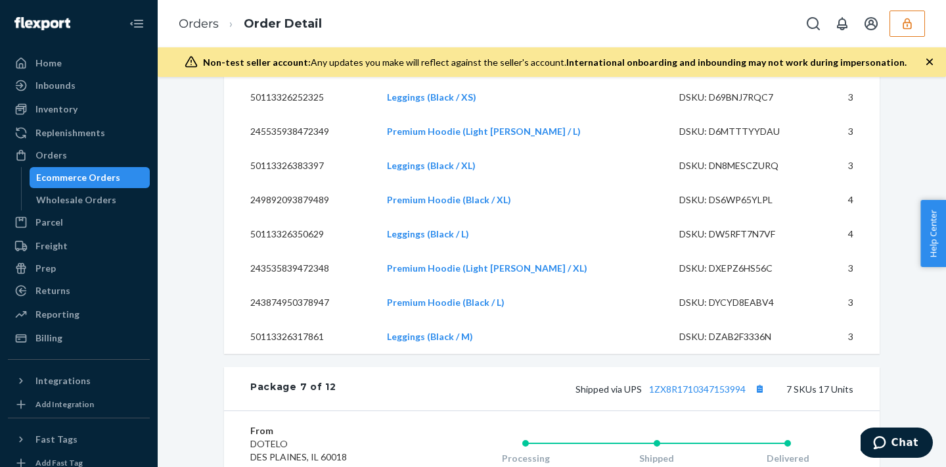
click at [907, 28] on icon "button" at bounding box center [907, 23] width 9 height 11
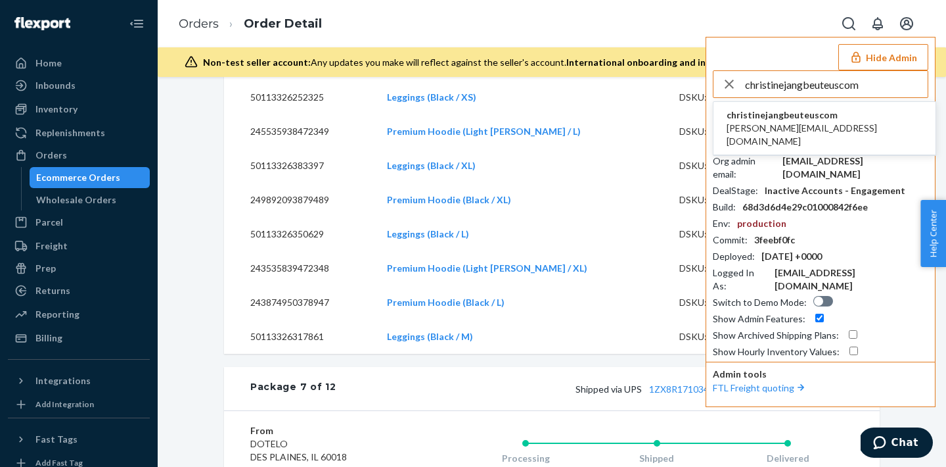
type input "christinejangbeuteuscom"
click at [810, 120] on span "christinejangbeuteuscom" at bounding box center [825, 114] width 196 height 13
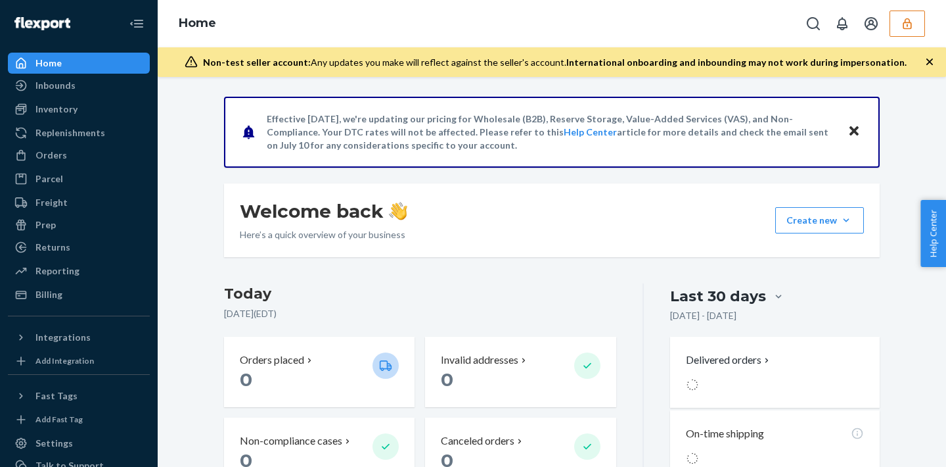
scroll to position [70, 0]
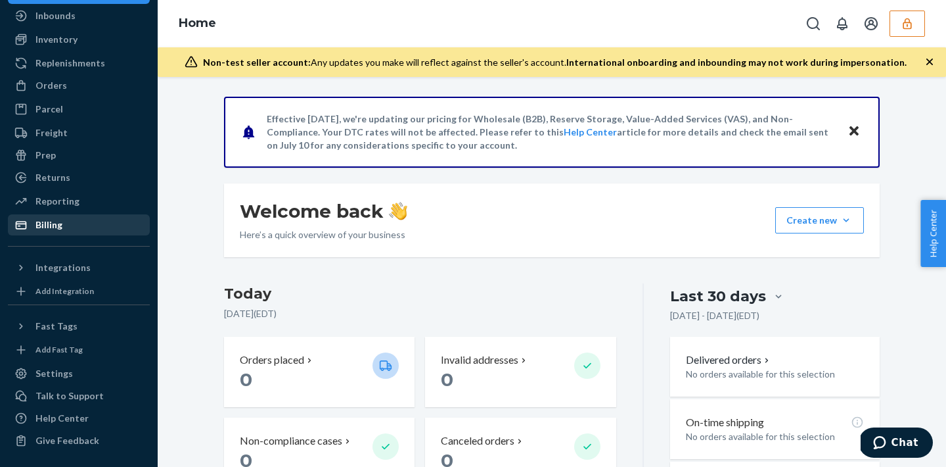
click at [72, 235] on link "Billing" at bounding box center [79, 224] width 142 height 21
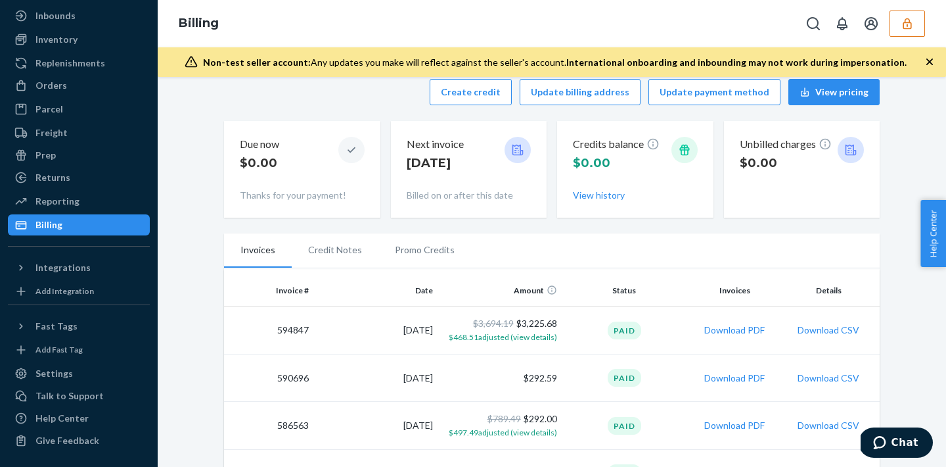
scroll to position [18, 0]
click at [907, 27] on icon "button" at bounding box center [907, 23] width 13 height 13
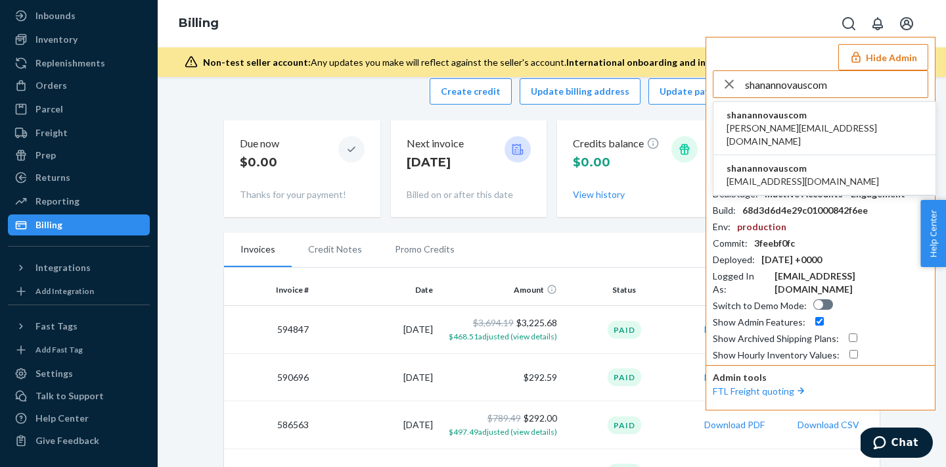
type input "shanannovauscom"
click at [781, 118] on span "shanannovauscom" at bounding box center [825, 114] width 196 height 13
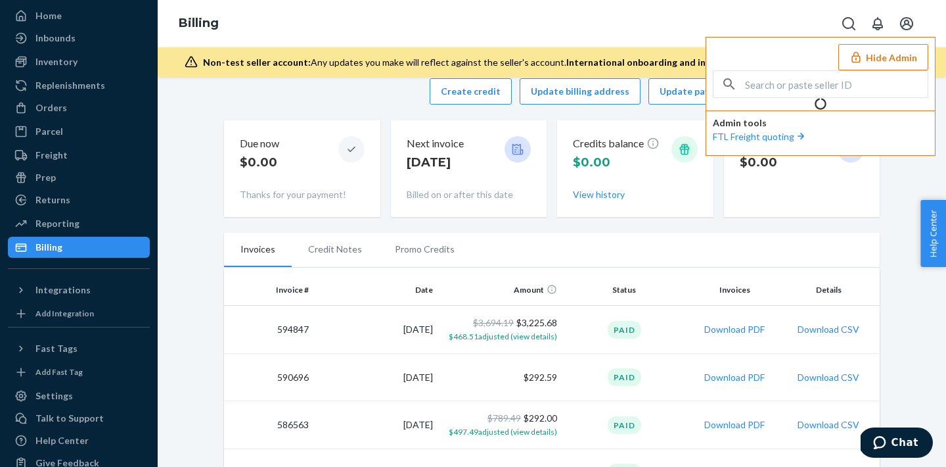
scroll to position [70, 0]
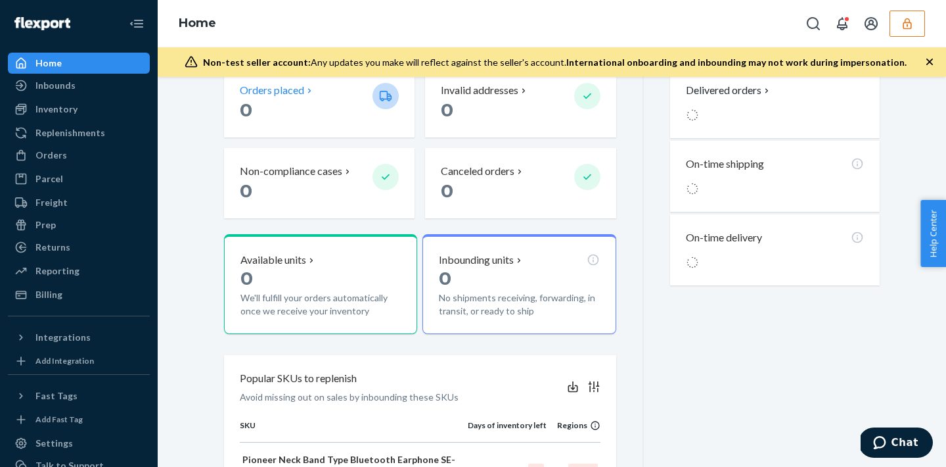
scroll to position [282, 0]
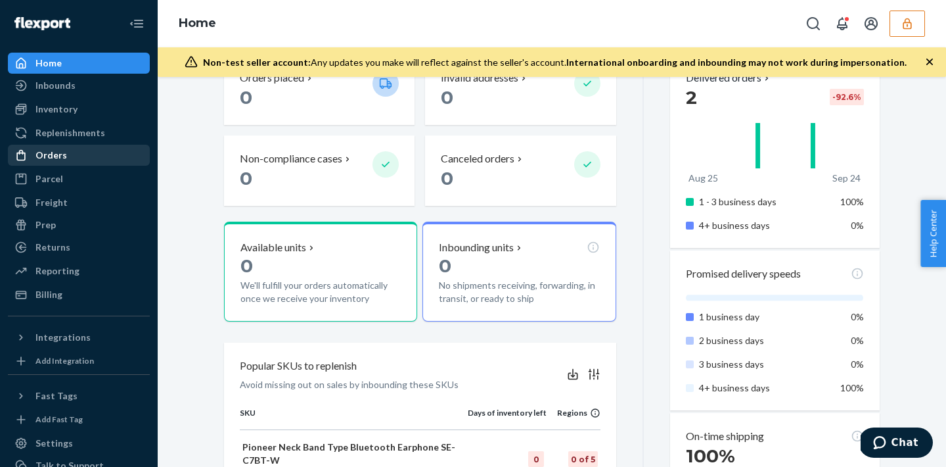
click at [77, 152] on div "Orders" at bounding box center [78, 155] width 139 height 18
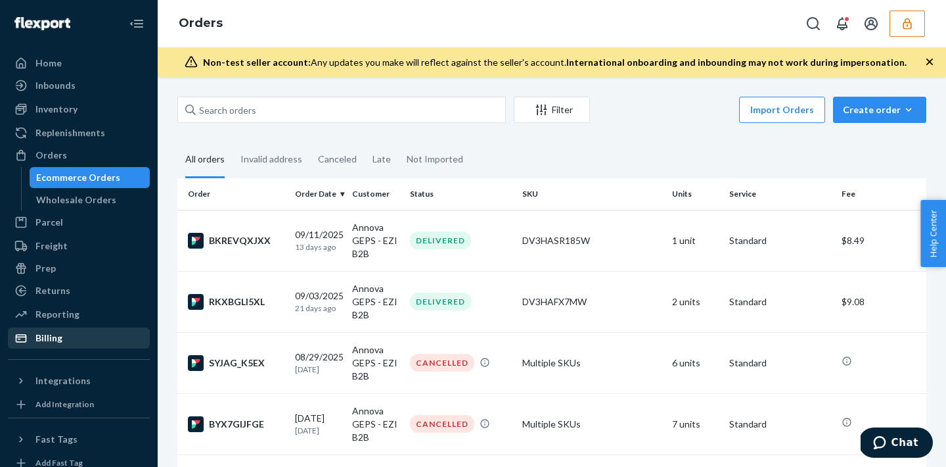
click at [94, 340] on div "Billing" at bounding box center [78, 338] width 139 height 18
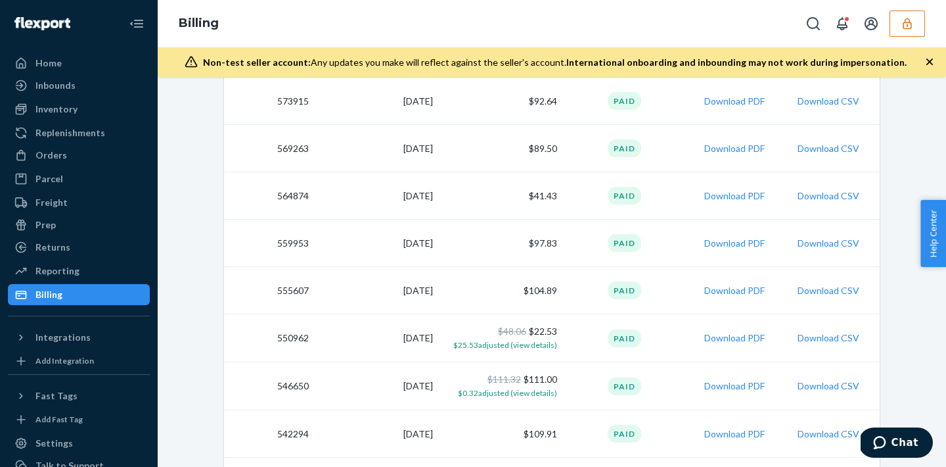
scroll to position [680, 0]
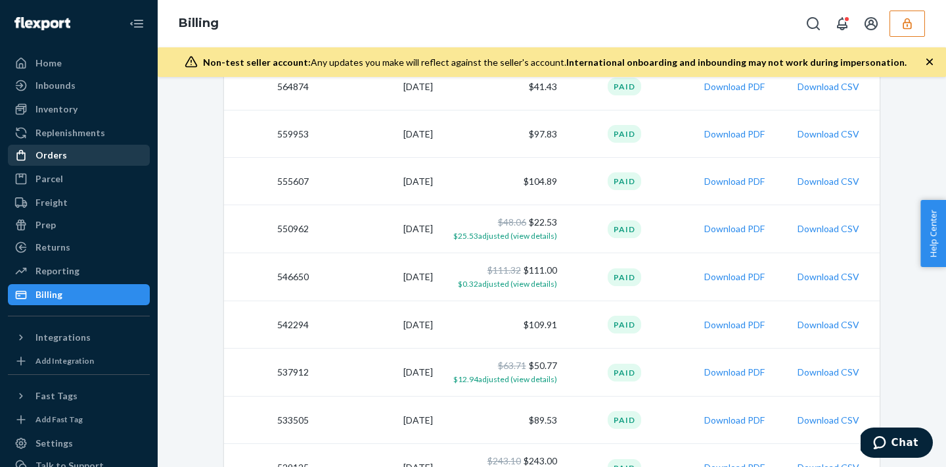
click at [58, 163] on div "Orders" at bounding box center [78, 155] width 139 height 18
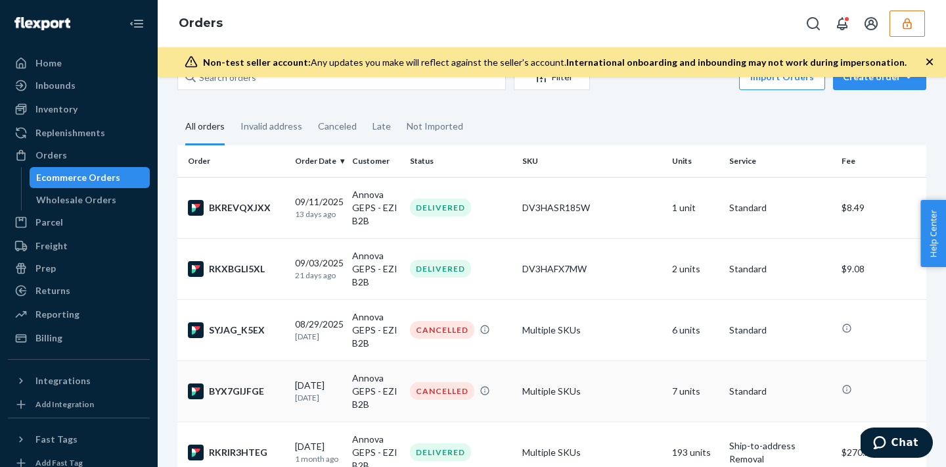
scroll to position [14, 0]
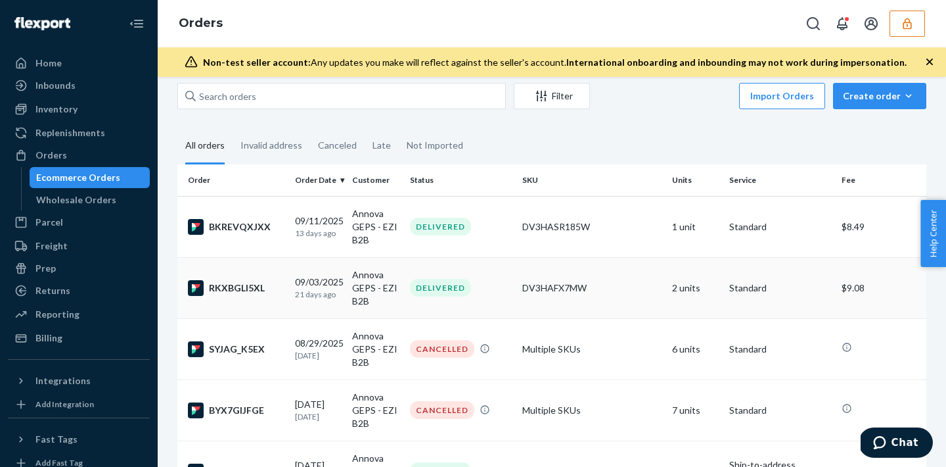
click at [608, 287] on div "DV3HAFX7MW" at bounding box center [591, 287] width 139 height 13
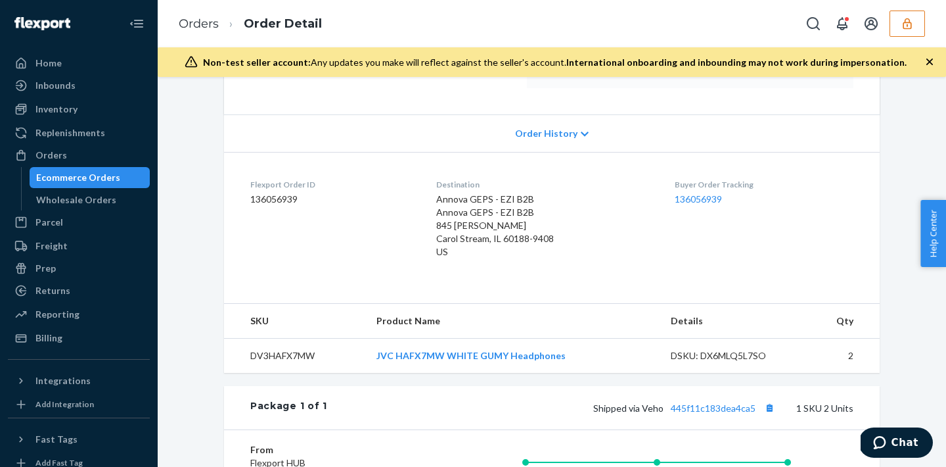
scroll to position [197, 0]
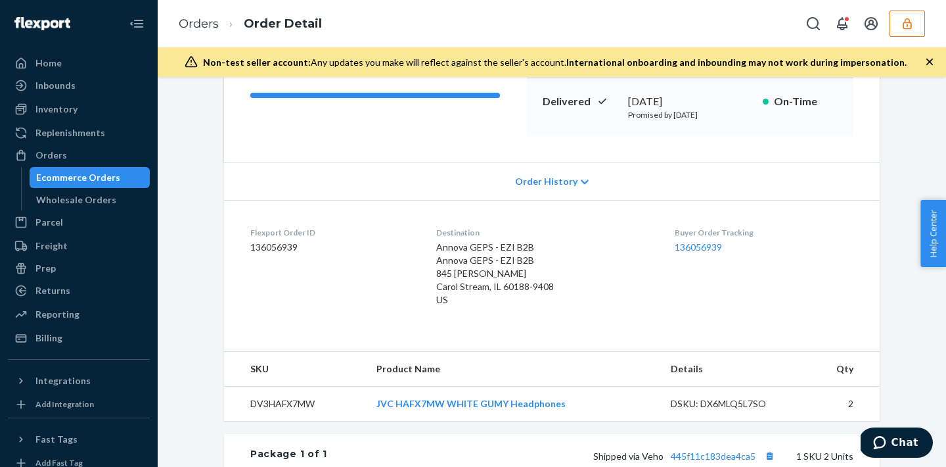
click at [286, 243] on dd "136056939" at bounding box center [332, 246] width 165 height 13
copy dd "136056939"
click at [104, 155] on div "Orders" at bounding box center [78, 155] width 139 height 18
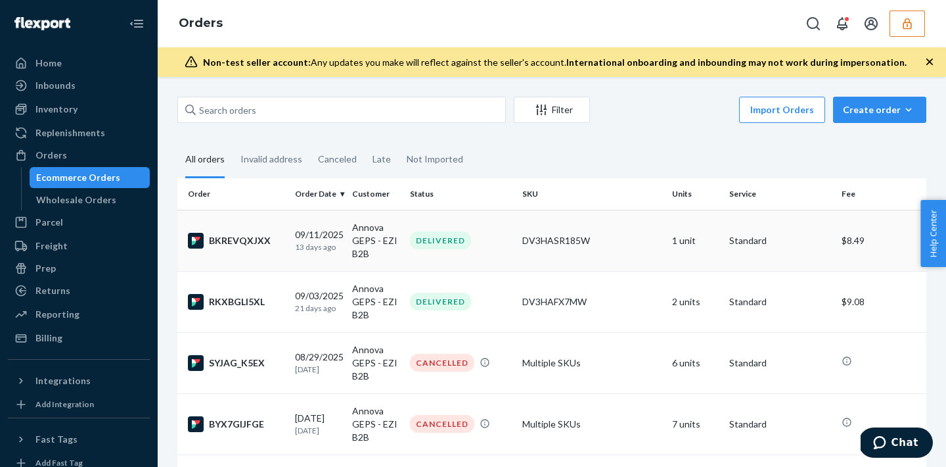
click at [556, 234] on div "DV3HASR185W" at bounding box center [591, 240] width 139 height 13
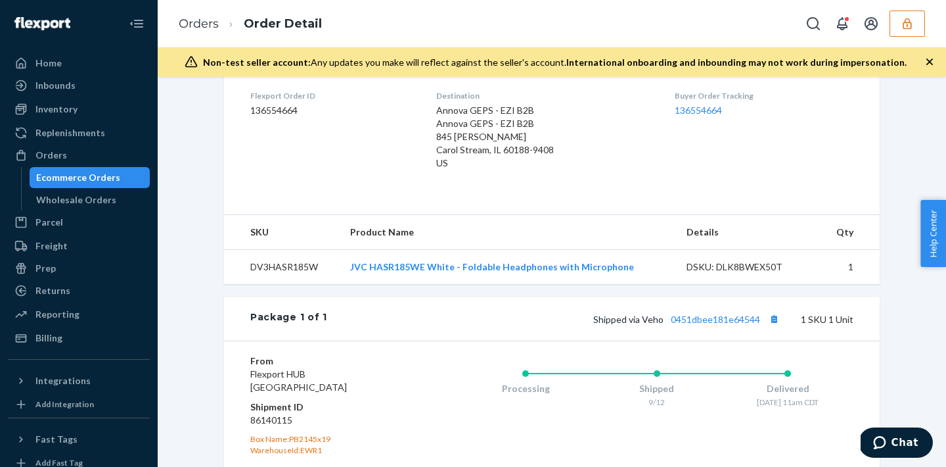
scroll to position [242, 0]
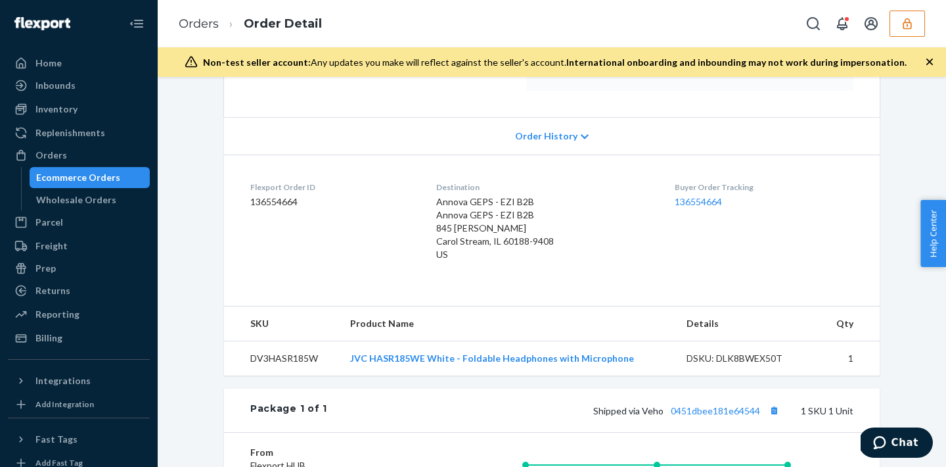
click at [260, 205] on dd "136554664" at bounding box center [332, 201] width 165 height 13
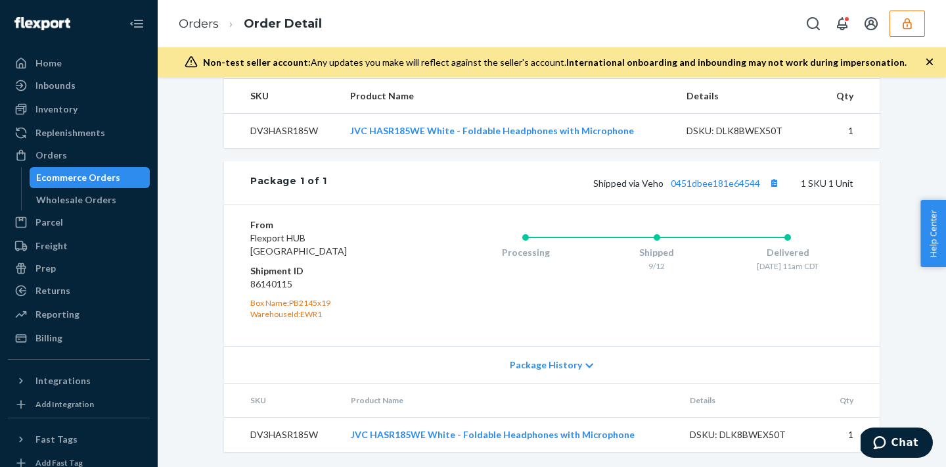
click at [911, 27] on icon "button" at bounding box center [907, 23] width 9 height 11
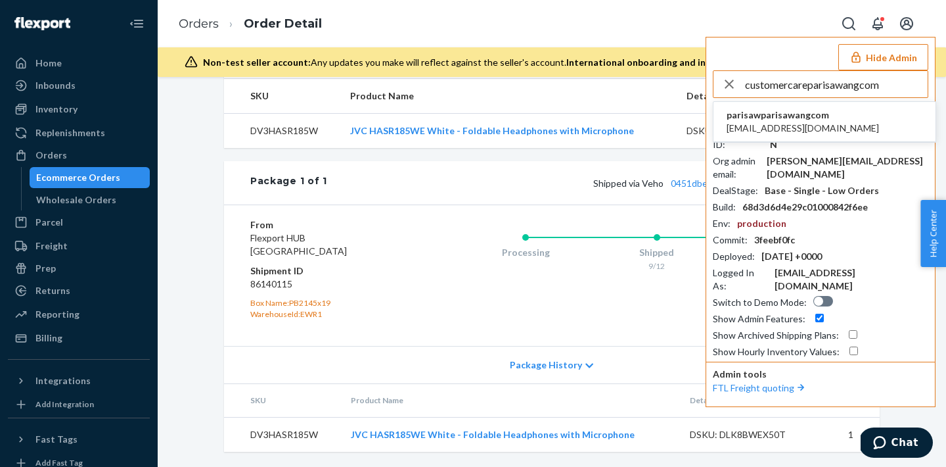
type input "customercareparisawangcom"
click at [766, 114] on span "parisawparisawangcom" at bounding box center [803, 114] width 152 height 13
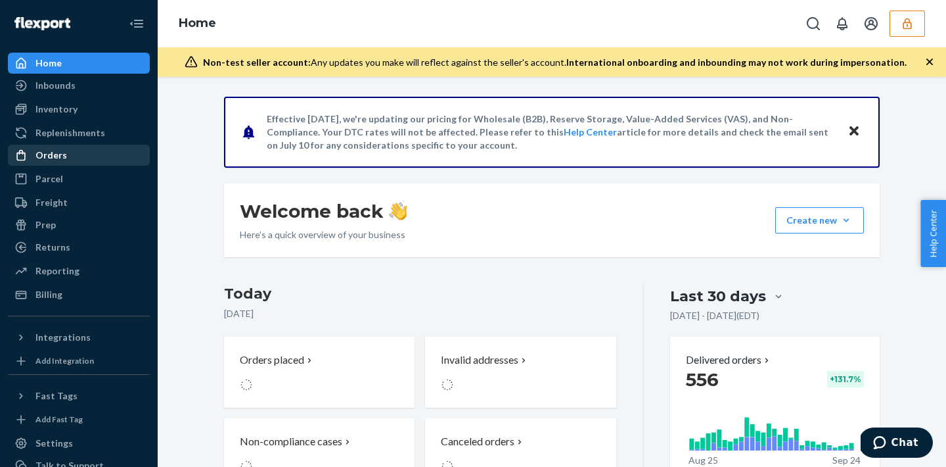
click at [50, 156] on div "Orders" at bounding box center [51, 154] width 32 height 13
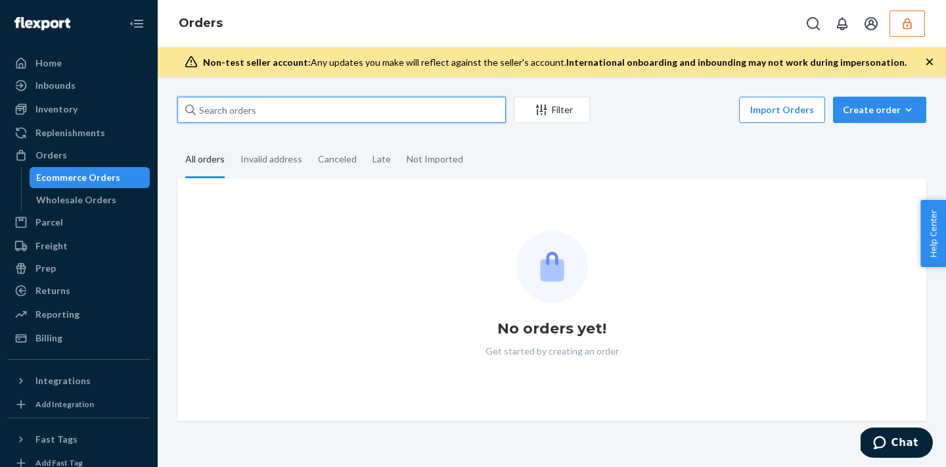
click at [283, 112] on input "text" at bounding box center [341, 110] width 329 height 26
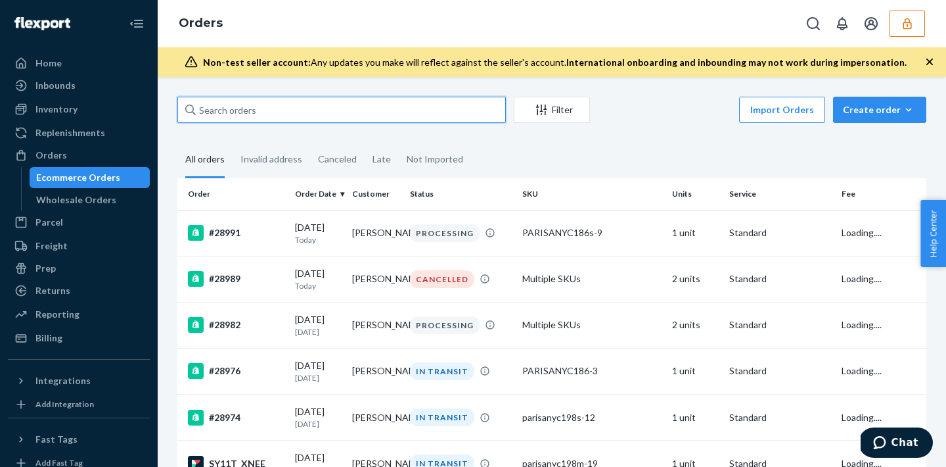
paste input "27417"
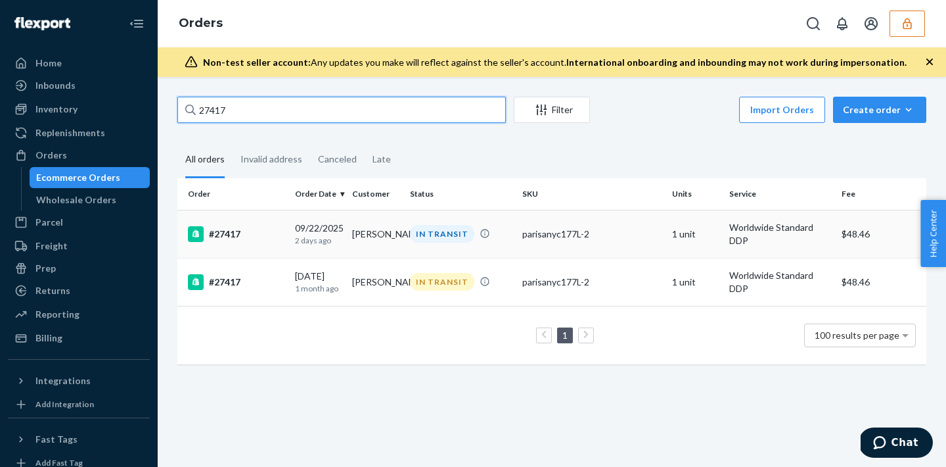
type input "27417"
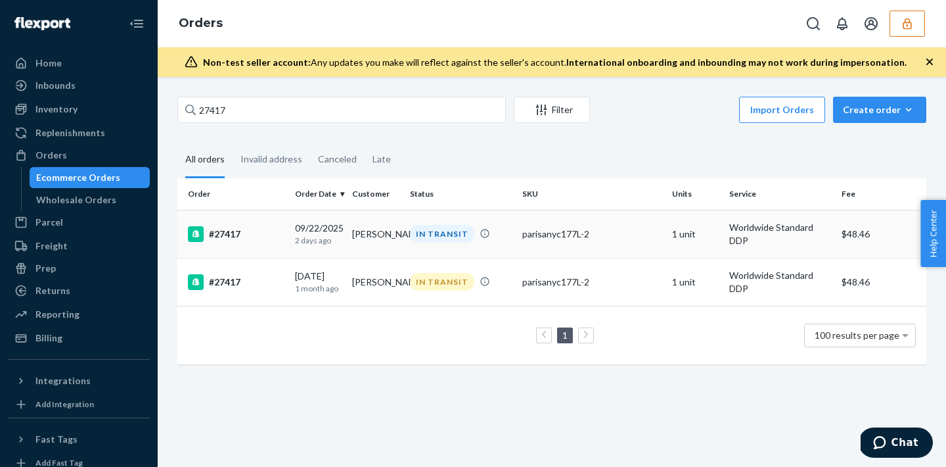
click at [386, 224] on td "[PERSON_NAME]" at bounding box center [375, 234] width 57 height 48
